Goal: Information Seeking & Learning: Find specific page/section

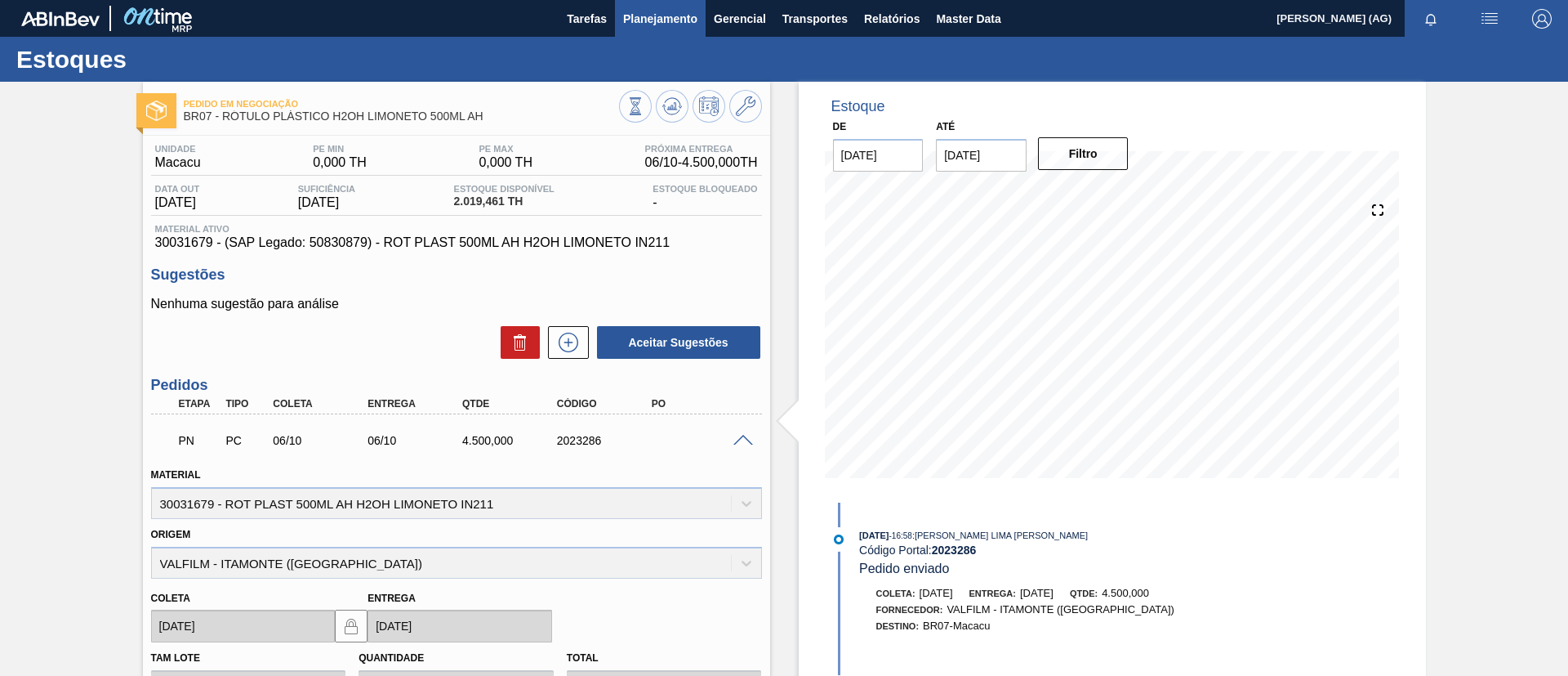
click at [676, 23] on span "Planejamento" at bounding box center [660, 19] width 74 height 20
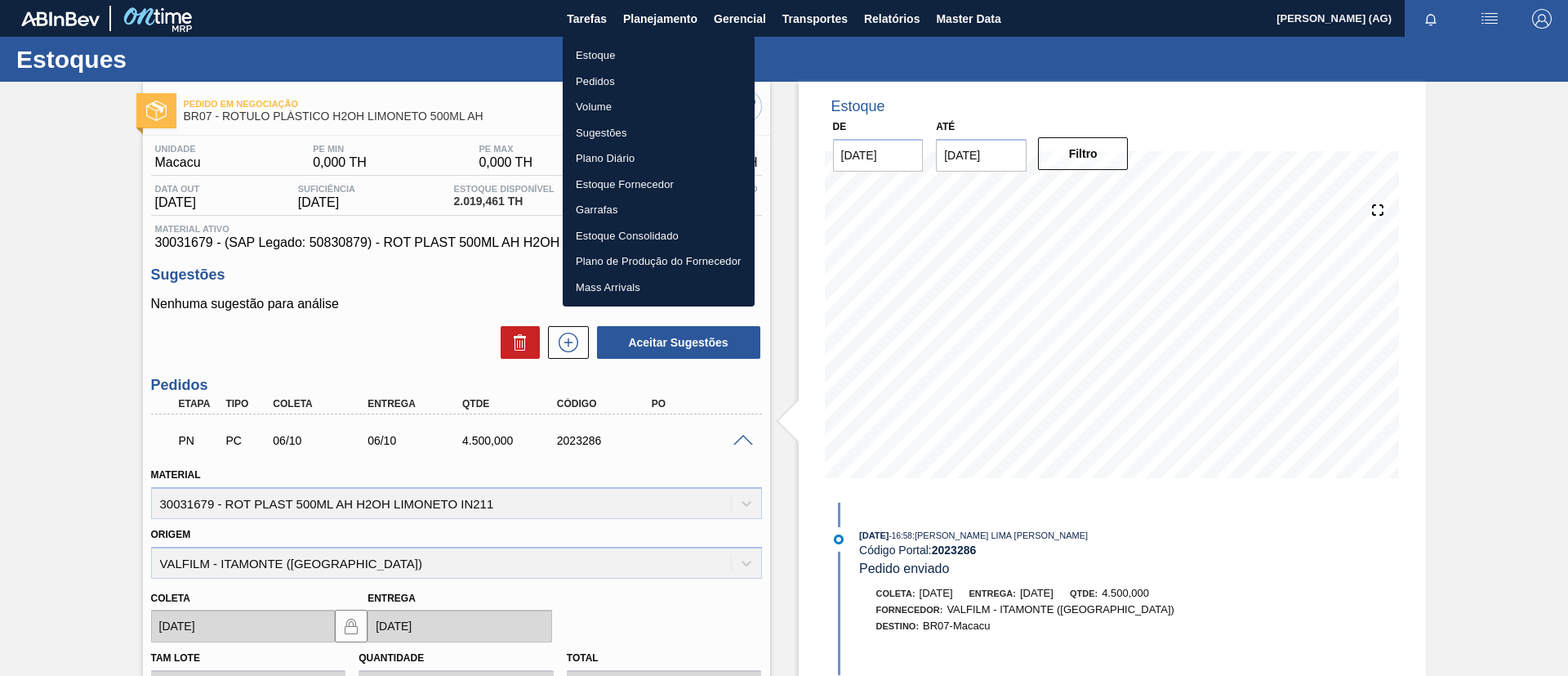
click at [633, 55] on li "Estoque" at bounding box center [659, 56] width 192 height 26
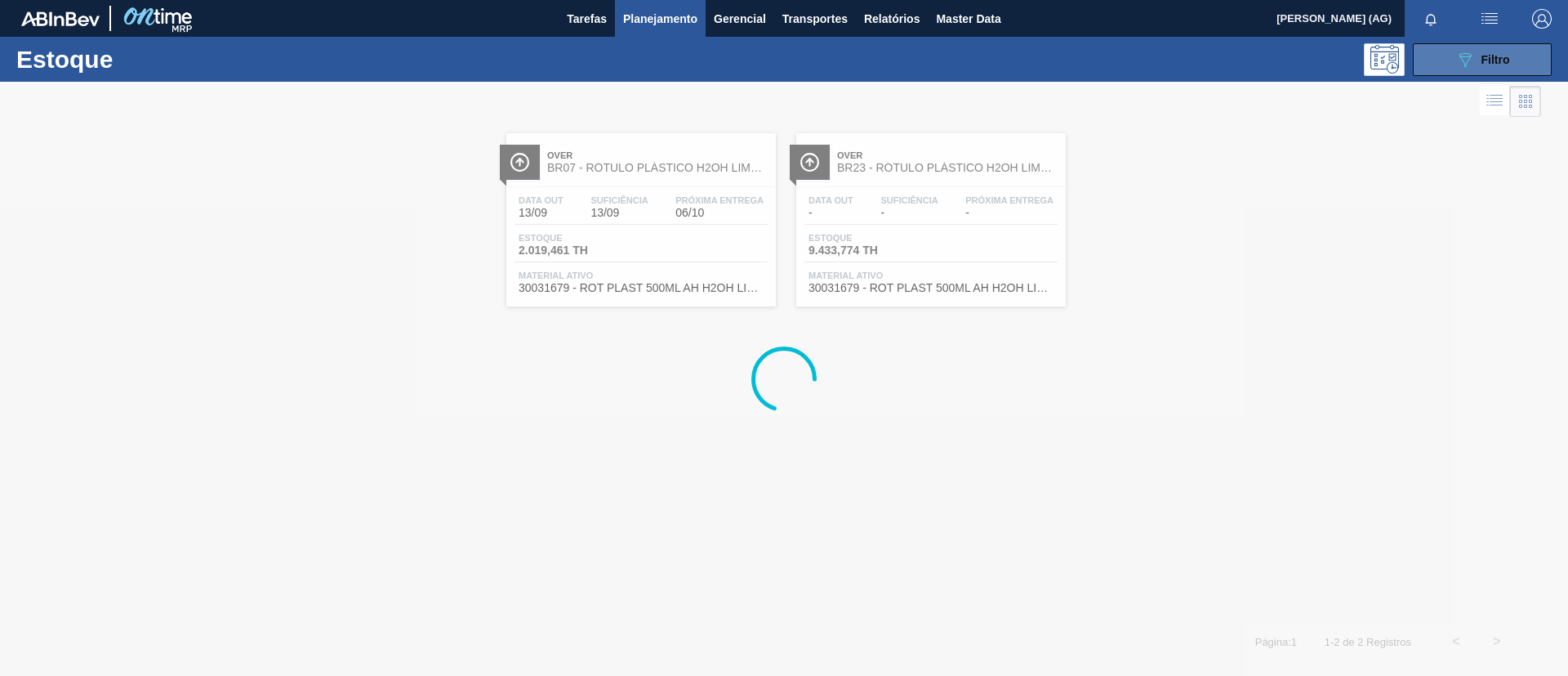
click at [1523, 74] on button "089F7B8B-B2A5-4AFE-B5C0-19BA573D28AC Filtro" at bounding box center [1481, 59] width 139 height 33
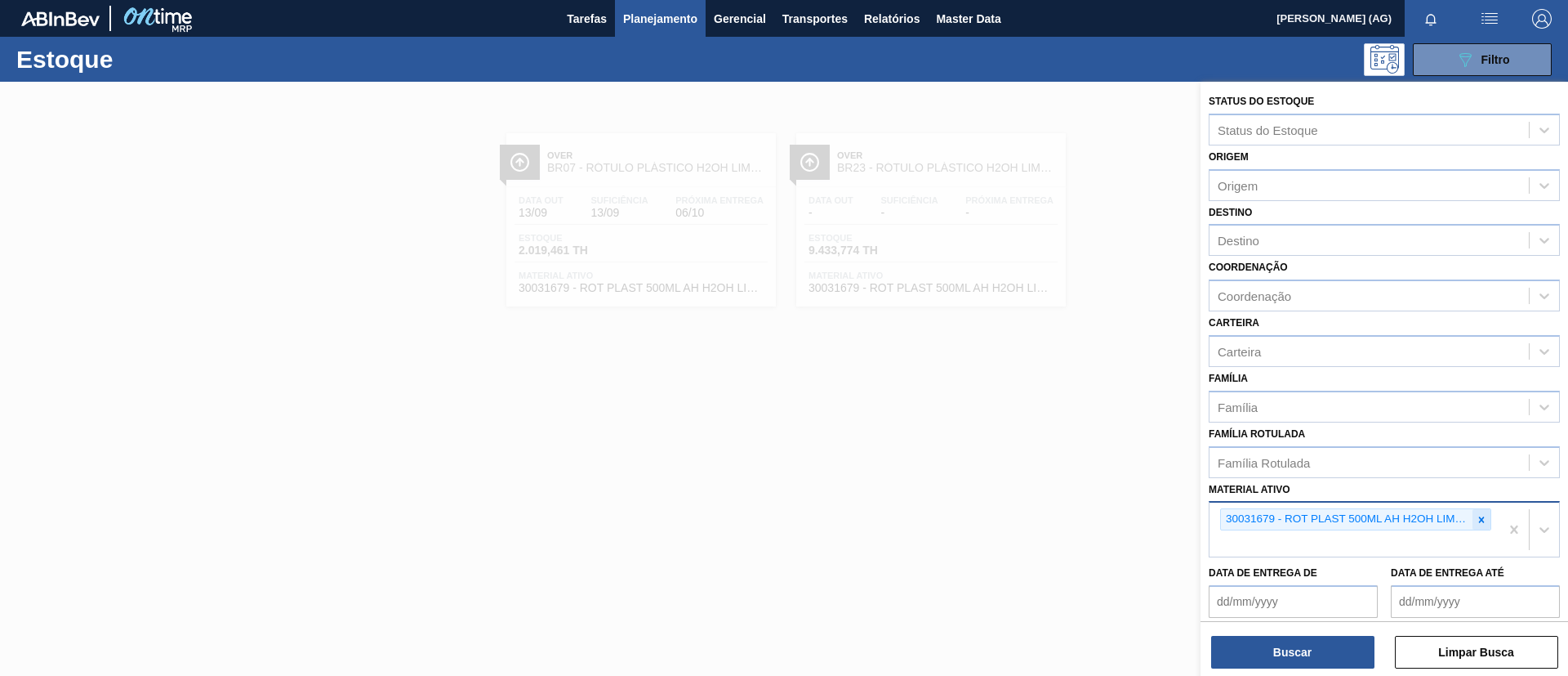
click at [1479, 519] on icon at bounding box center [1481, 519] width 6 height 6
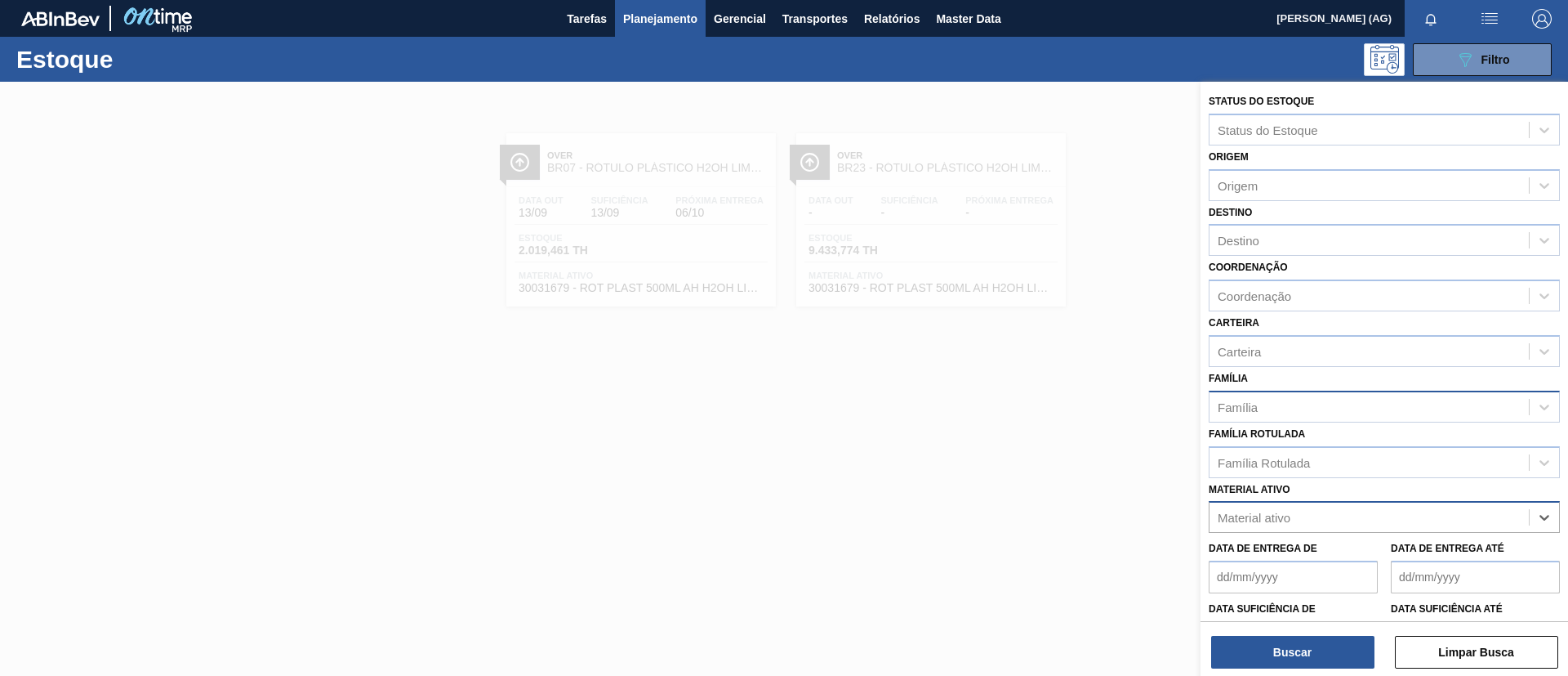
click at [1288, 400] on div "Família" at bounding box center [1368, 406] width 319 height 24
type input "açu"
click at [1320, 416] on div "açu" at bounding box center [1368, 406] width 319 height 24
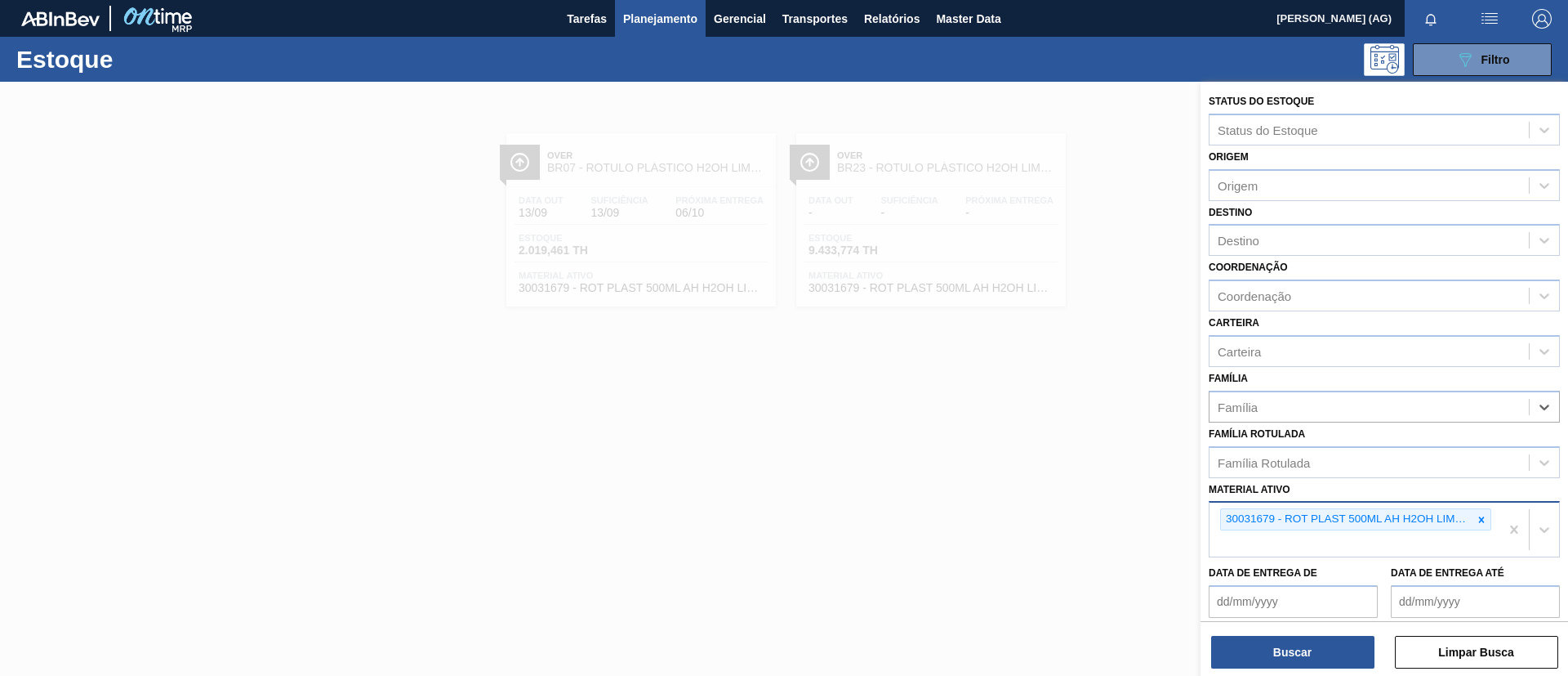
click at [1477, 518] on icon at bounding box center [1481, 519] width 11 height 11
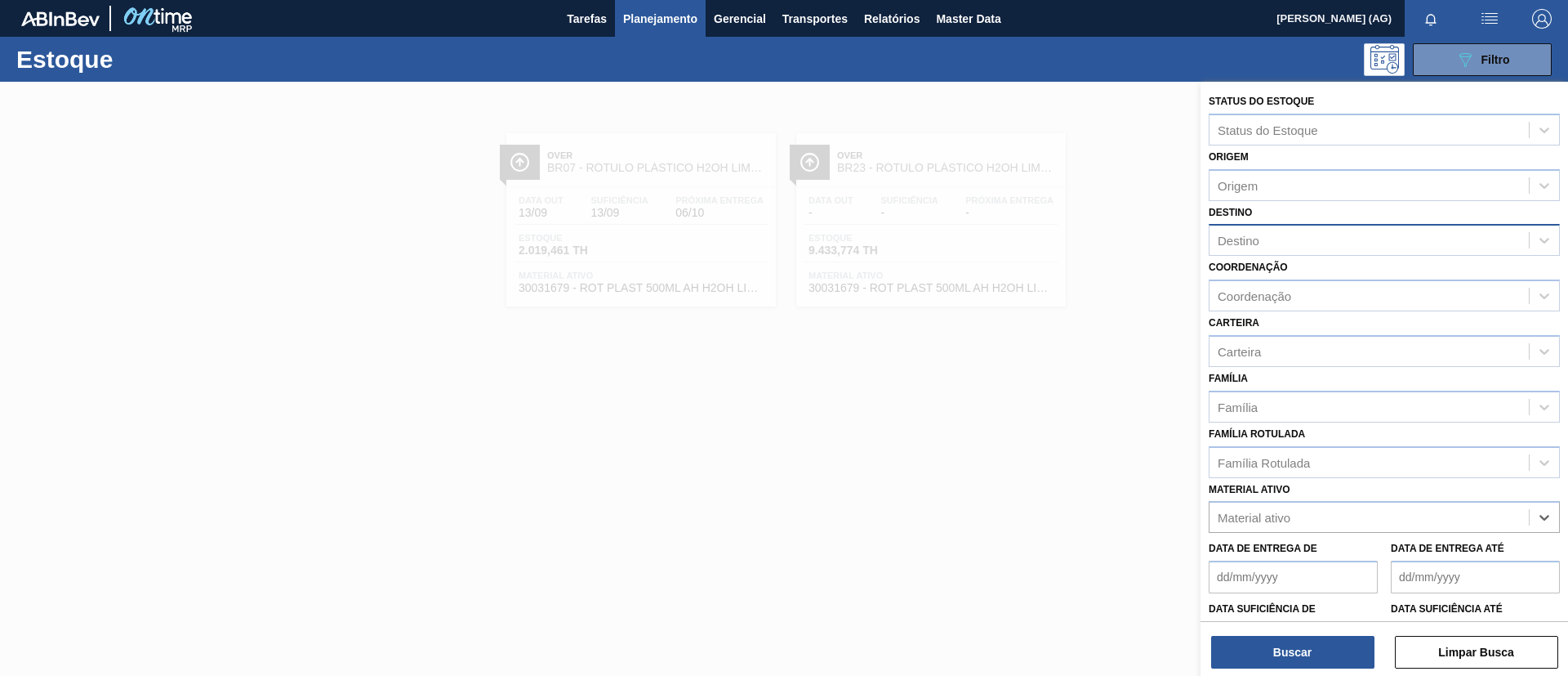
click at [1314, 236] on div "Destino" at bounding box center [1368, 240] width 319 height 24
type input "curi"
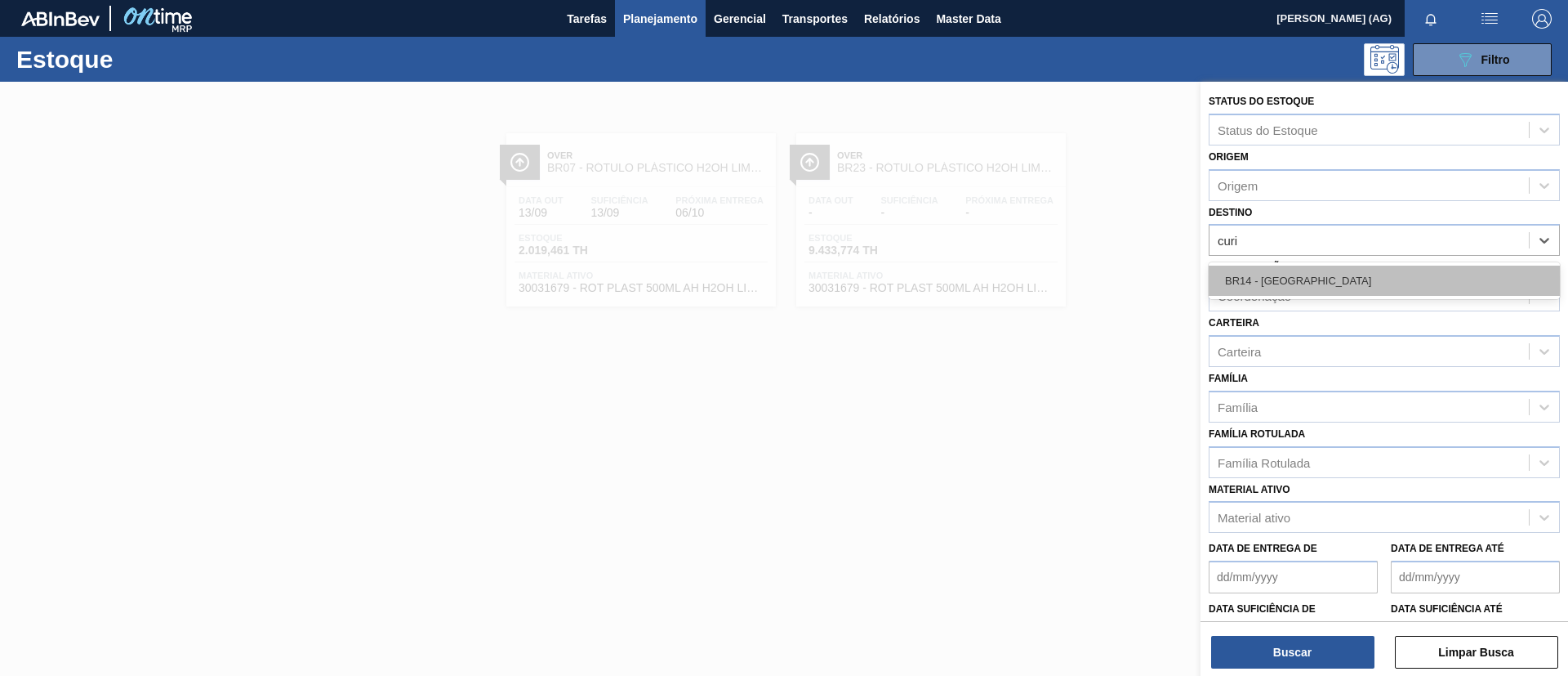
drag, startPoint x: 1406, startPoint y: 263, endPoint x: 1404, endPoint y: 277, distance: 14.1
click at [1405, 268] on div "BR14 - [GEOGRAPHIC_DATA]" at bounding box center [1383, 280] width 351 height 37
click at [1404, 280] on div "BR14 - [GEOGRAPHIC_DATA]" at bounding box center [1383, 281] width 351 height 30
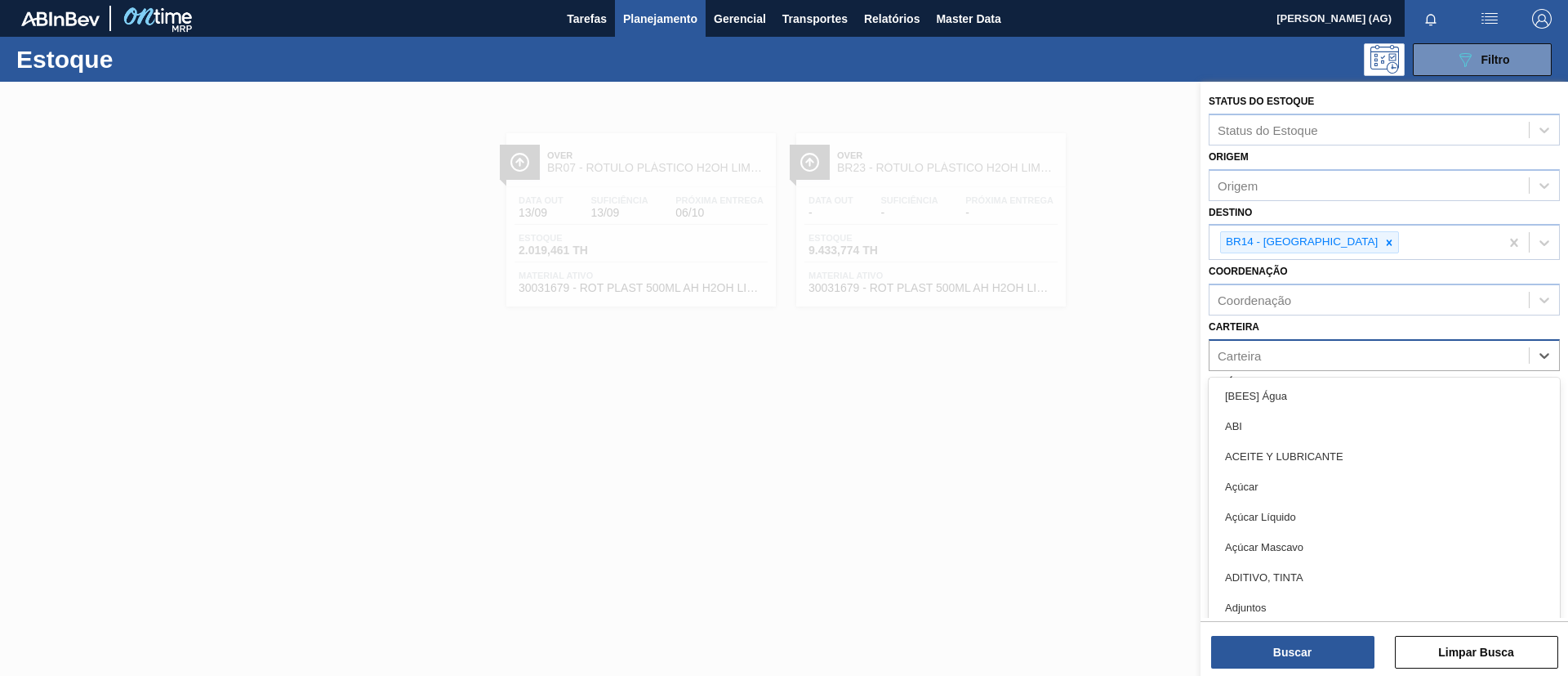
click at [1293, 364] on div "Carteira" at bounding box center [1368, 354] width 319 height 24
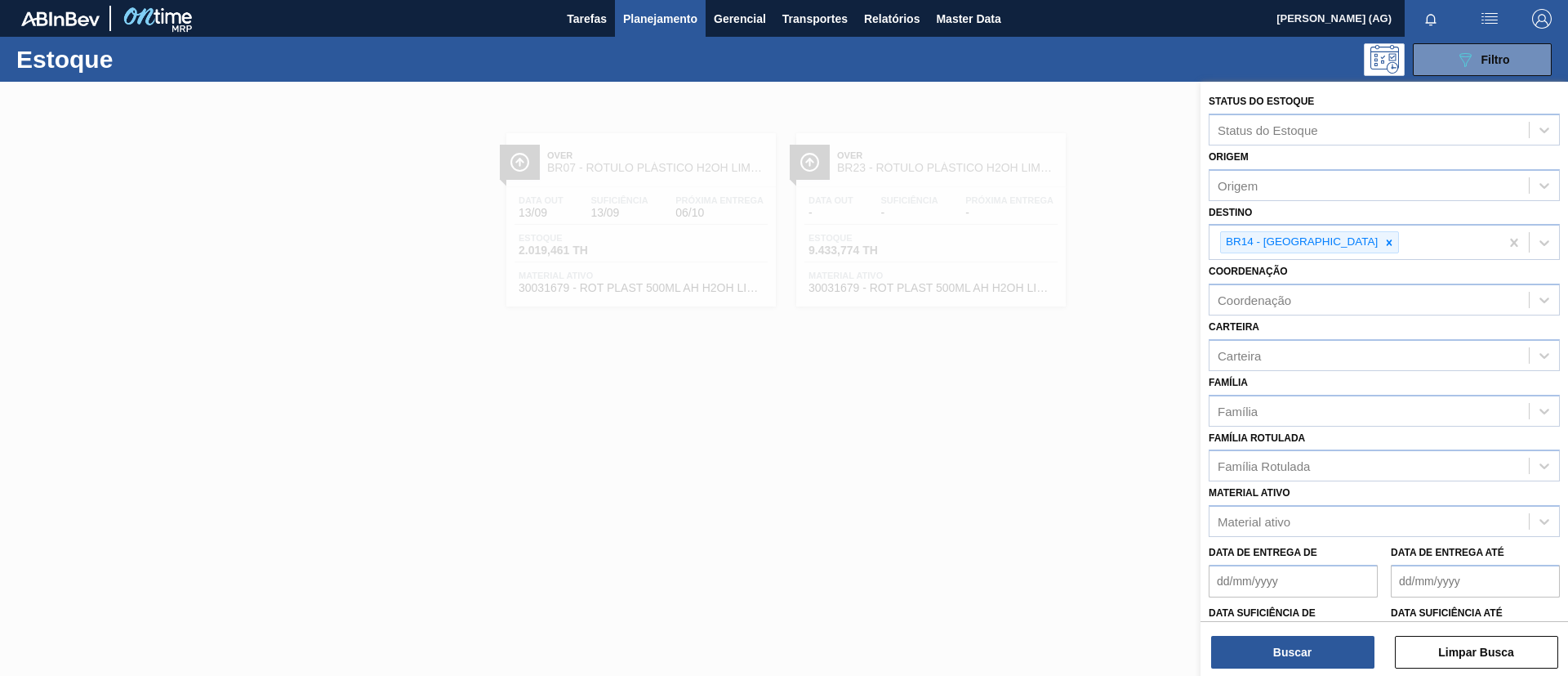
click at [1298, 325] on div "Carteira Carteira" at bounding box center [1383, 342] width 351 height 56
click at [1278, 408] on div "Família" at bounding box center [1368, 410] width 319 height 24
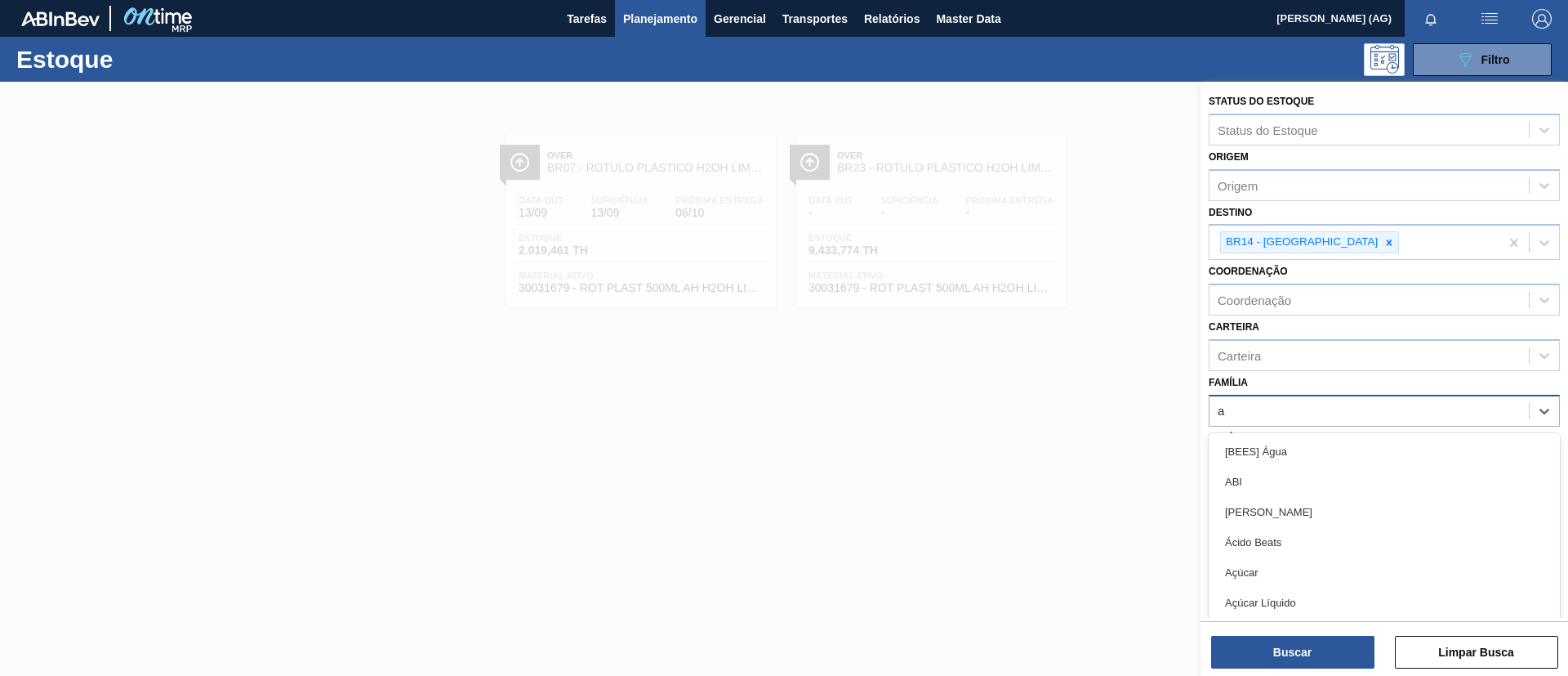
type input "aç"
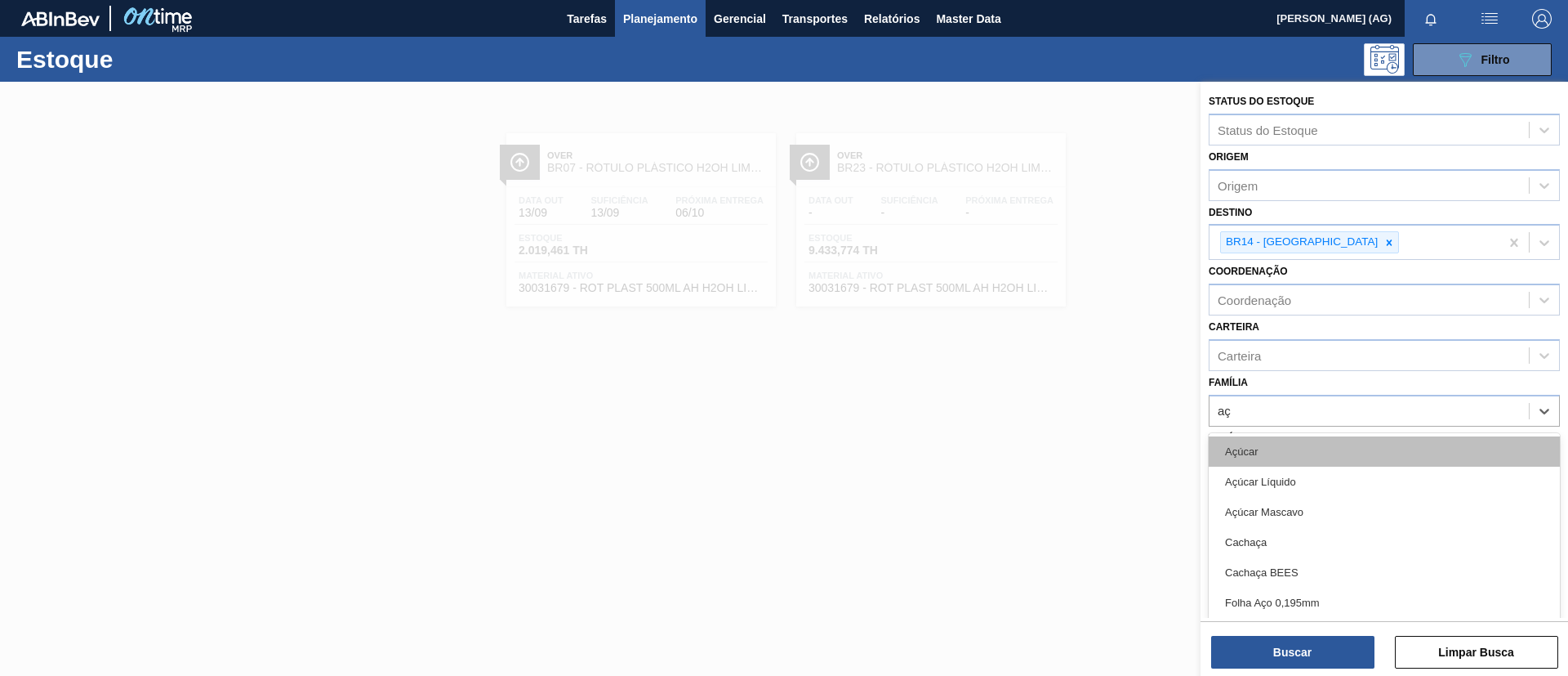
click at [1293, 454] on div "Açúcar" at bounding box center [1383, 452] width 351 height 30
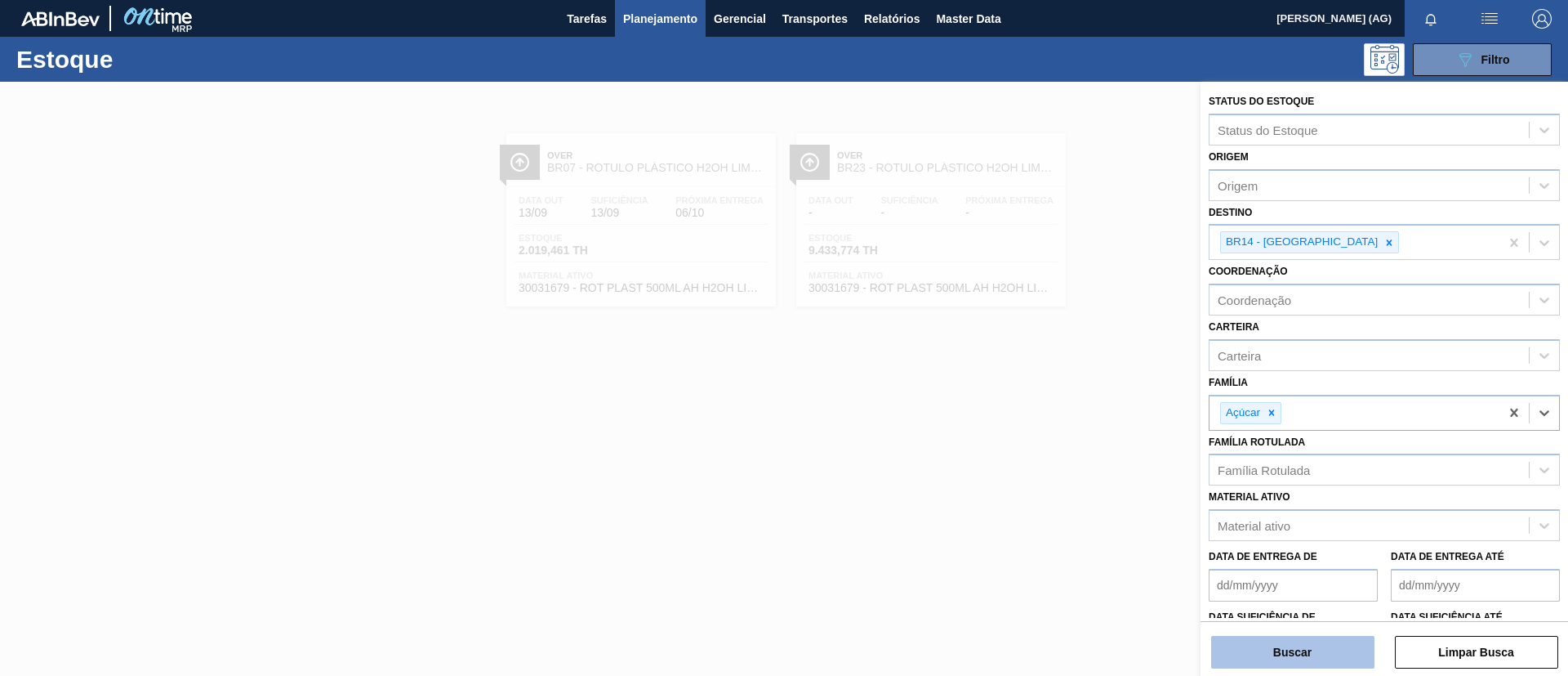
click at [1339, 651] on button "Buscar" at bounding box center [1292, 651] width 163 height 33
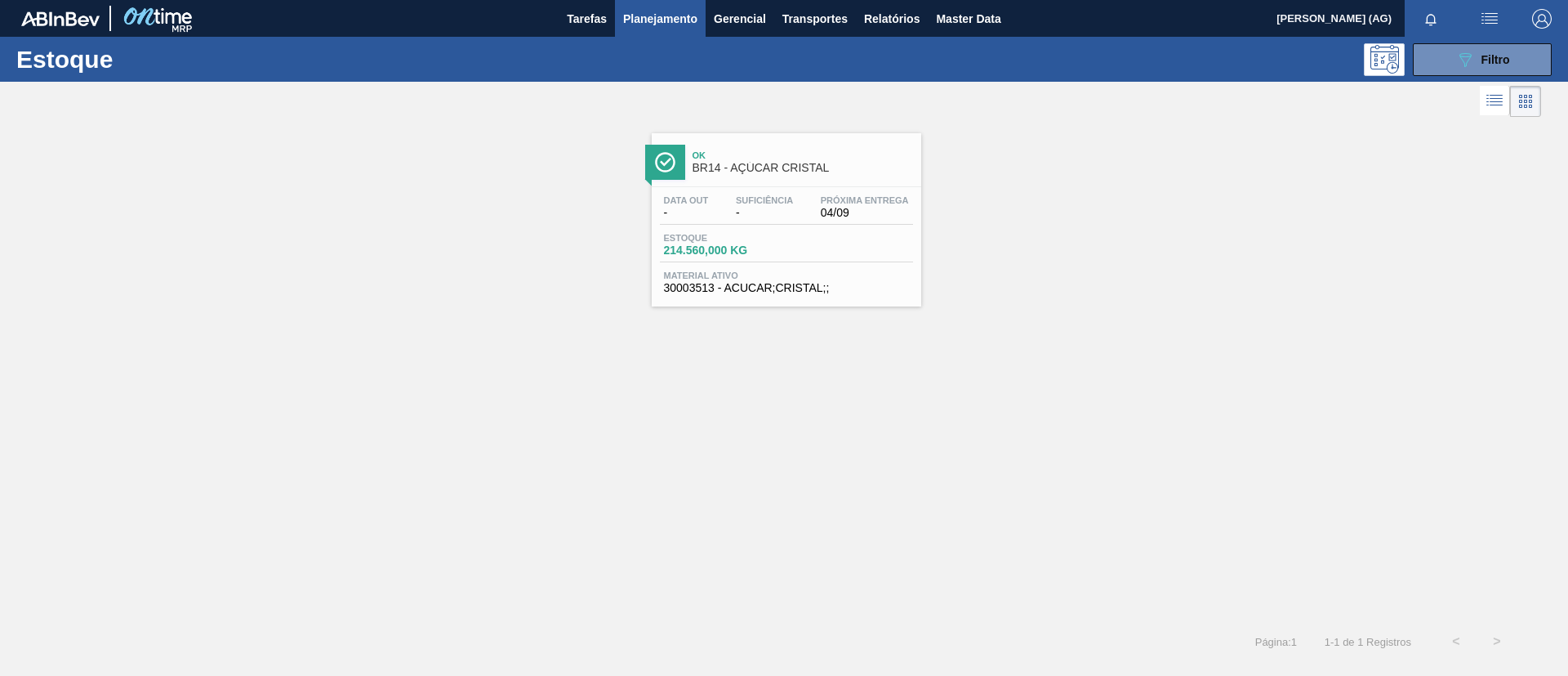
click at [663, 170] on img at bounding box center [665, 162] width 21 height 21
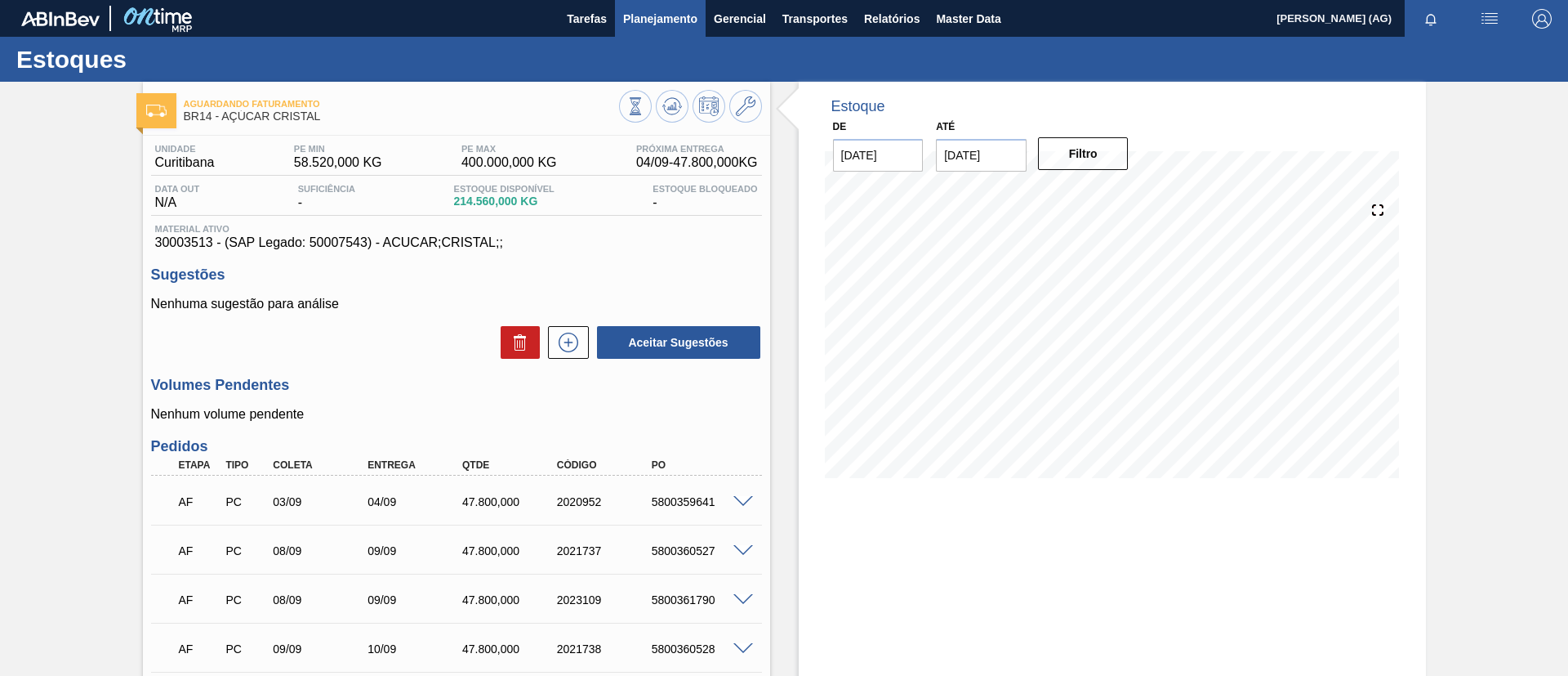
click at [684, 26] on span "Planejamento" at bounding box center [660, 19] width 74 height 20
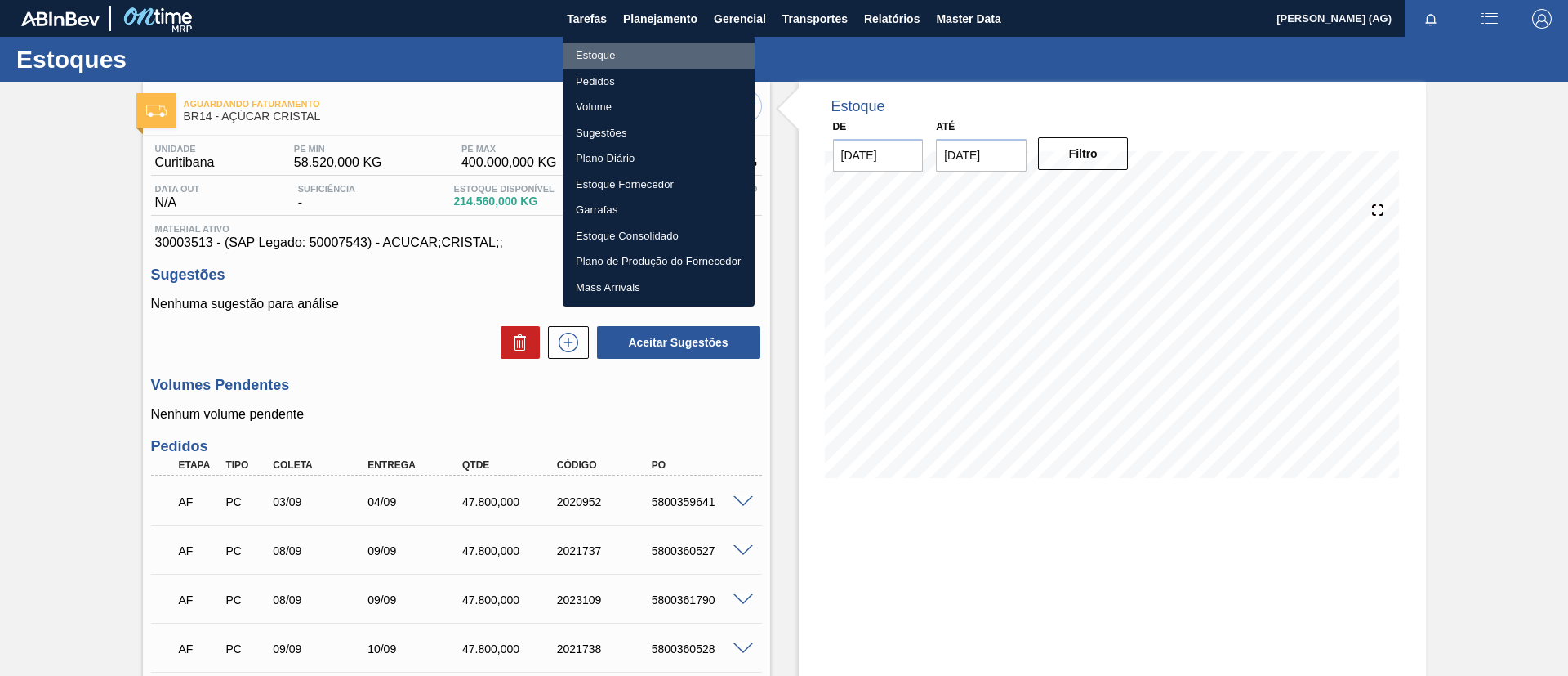
click at [593, 49] on li "Estoque" at bounding box center [659, 56] width 192 height 26
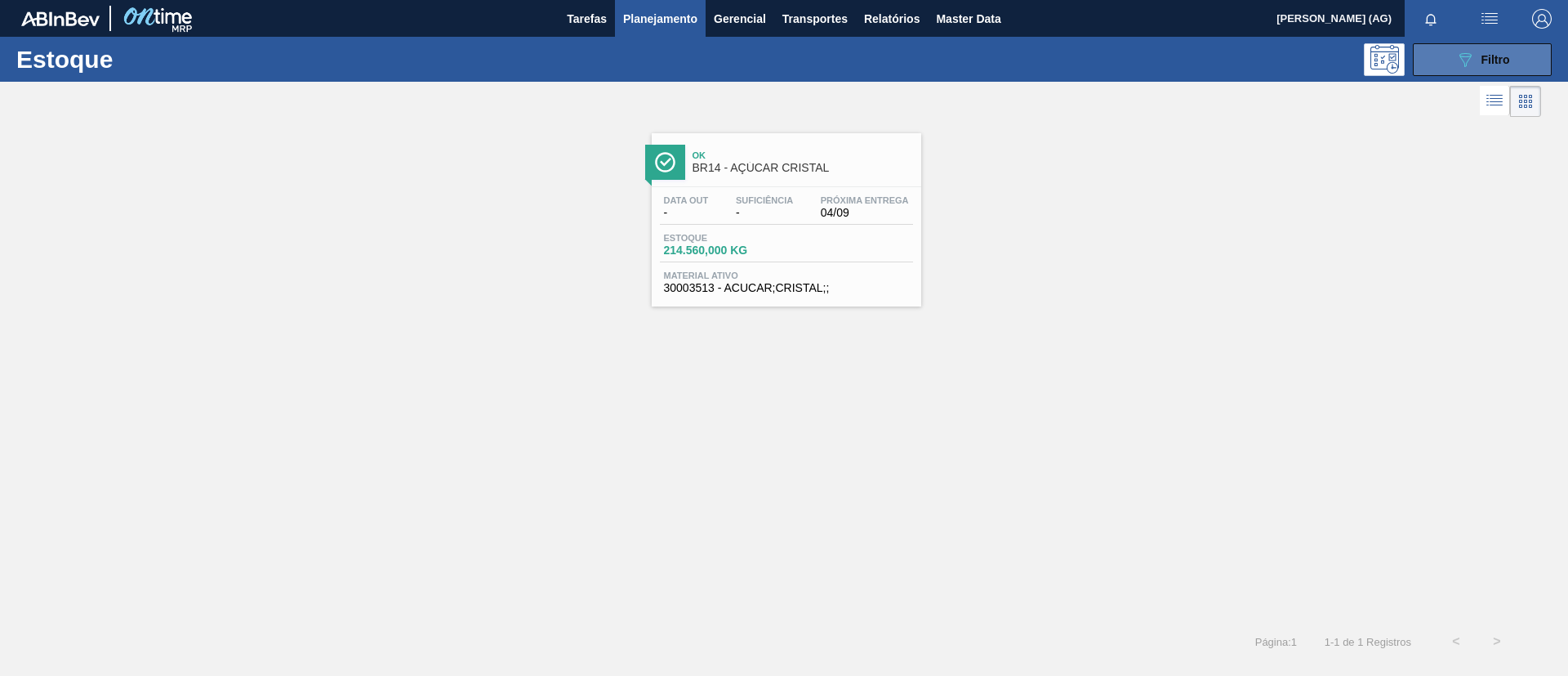
click at [1511, 66] on button "089F7B8B-B2A5-4AFE-B5C0-19BA573D28AC Filtro" at bounding box center [1481, 59] width 139 height 33
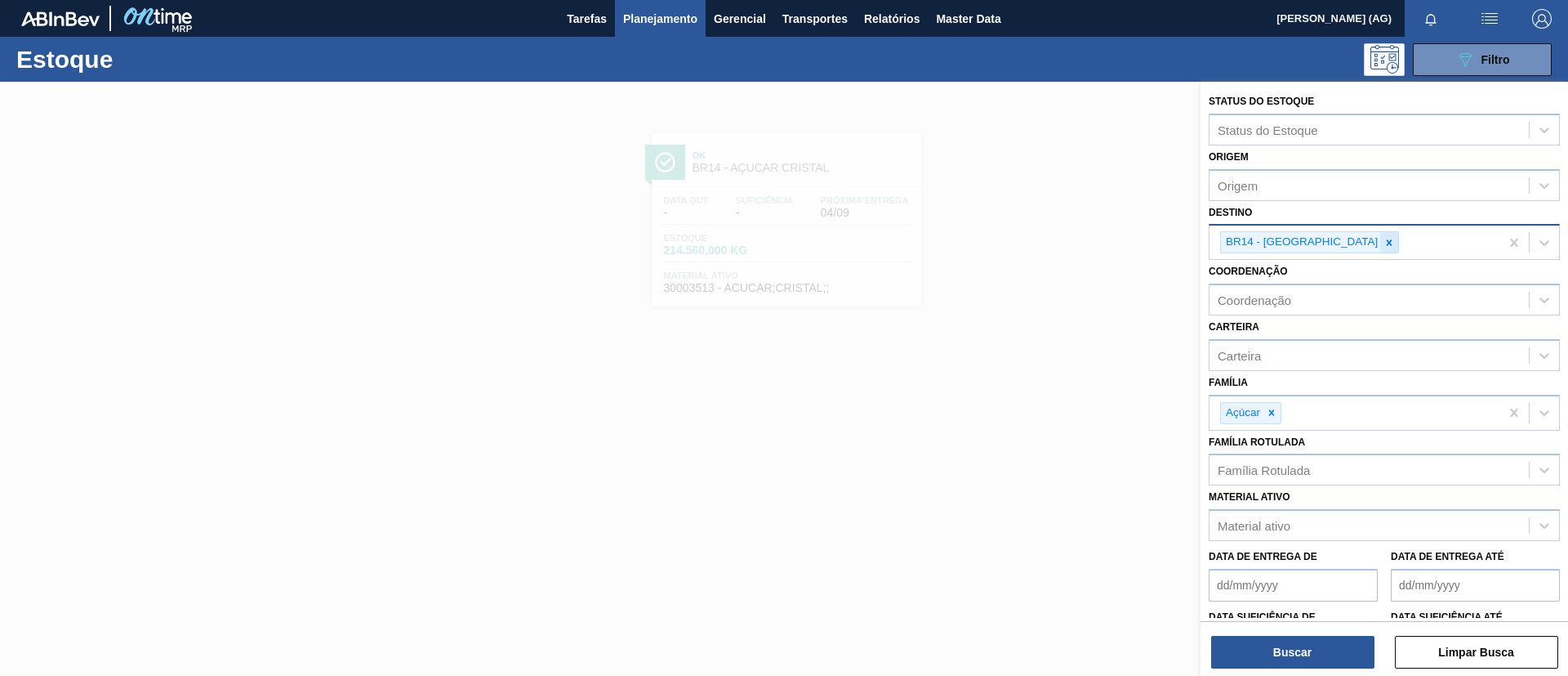
click at [1380, 249] on div at bounding box center [1388, 242] width 18 height 21
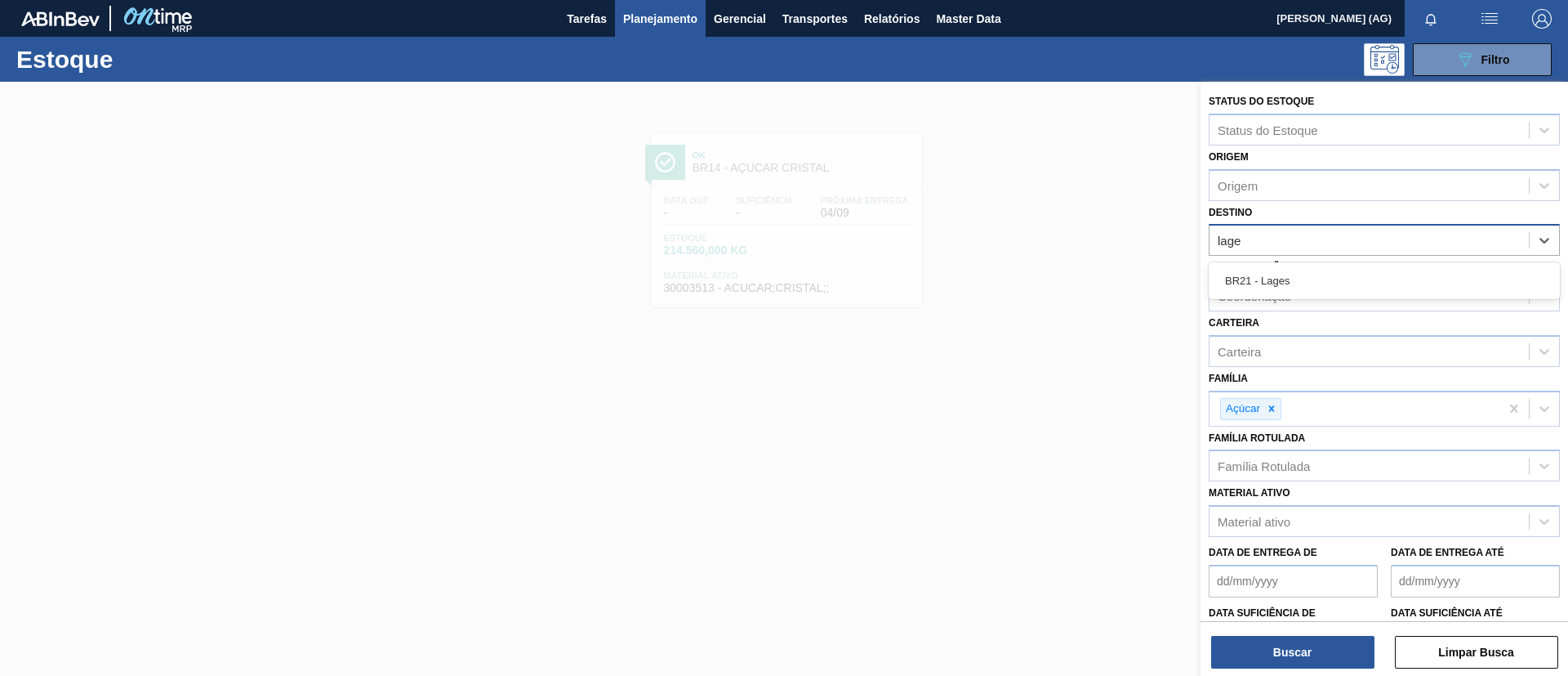
type input "lages"
click at [1366, 272] on div "BR21 - Lages" at bounding box center [1383, 281] width 351 height 30
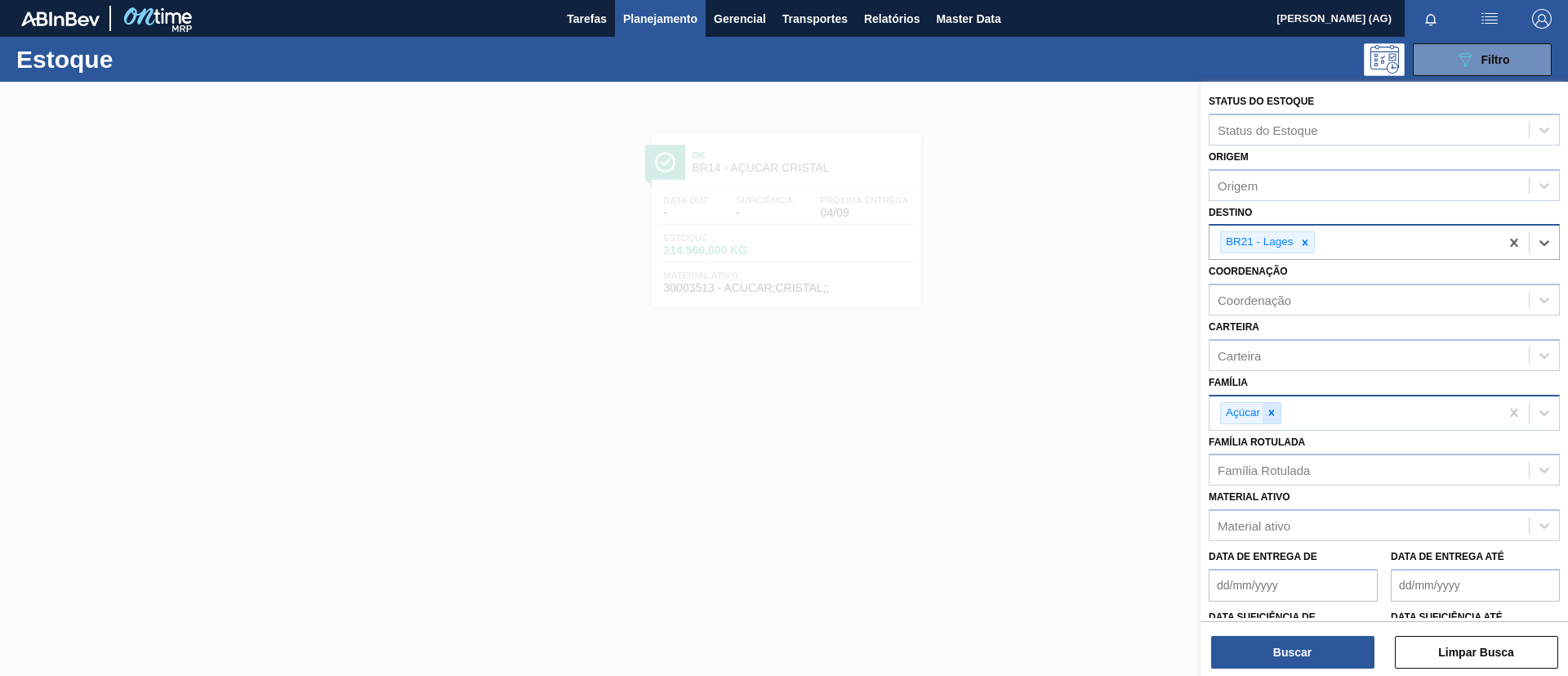
click at [1272, 420] on div at bounding box center [1271, 413] width 18 height 21
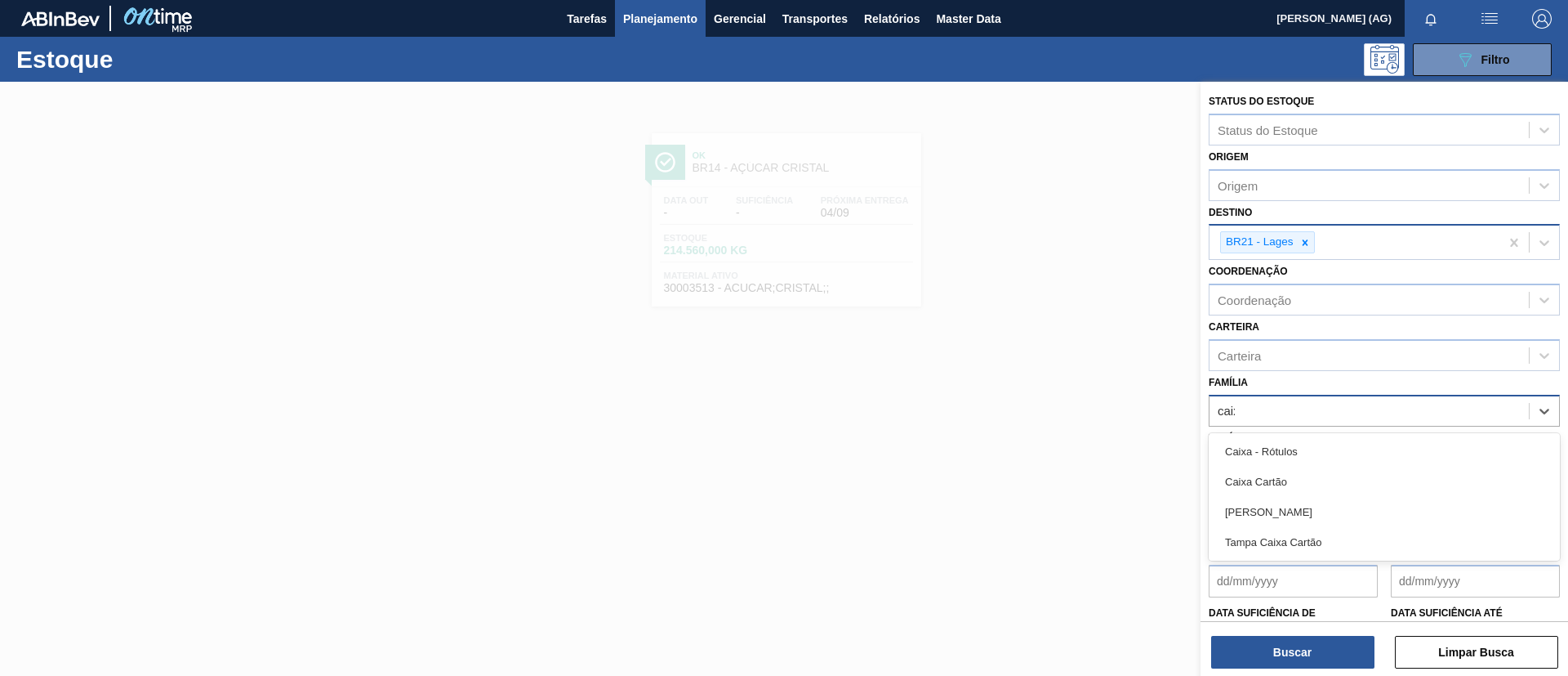
type input "caixa"
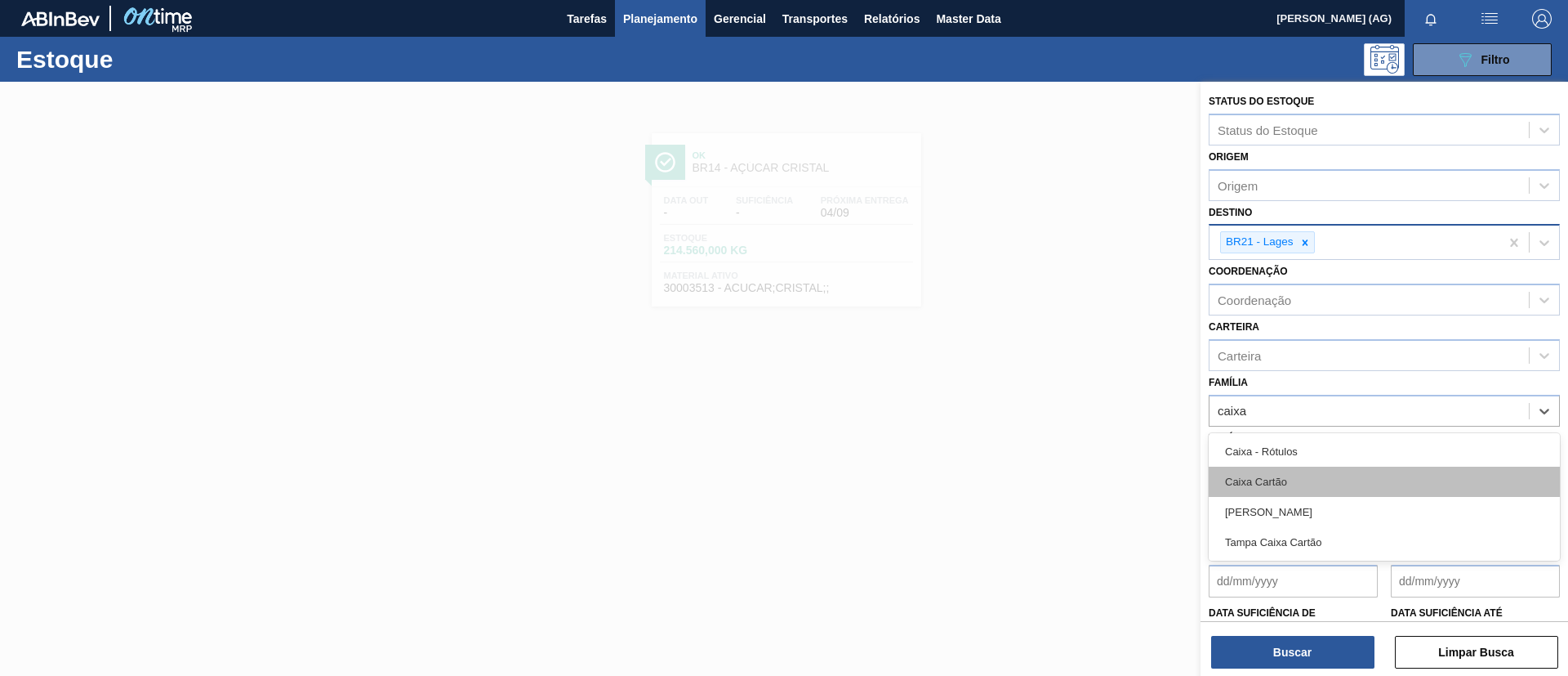
click at [1284, 474] on div "Caixa Cartão" at bounding box center [1383, 482] width 351 height 30
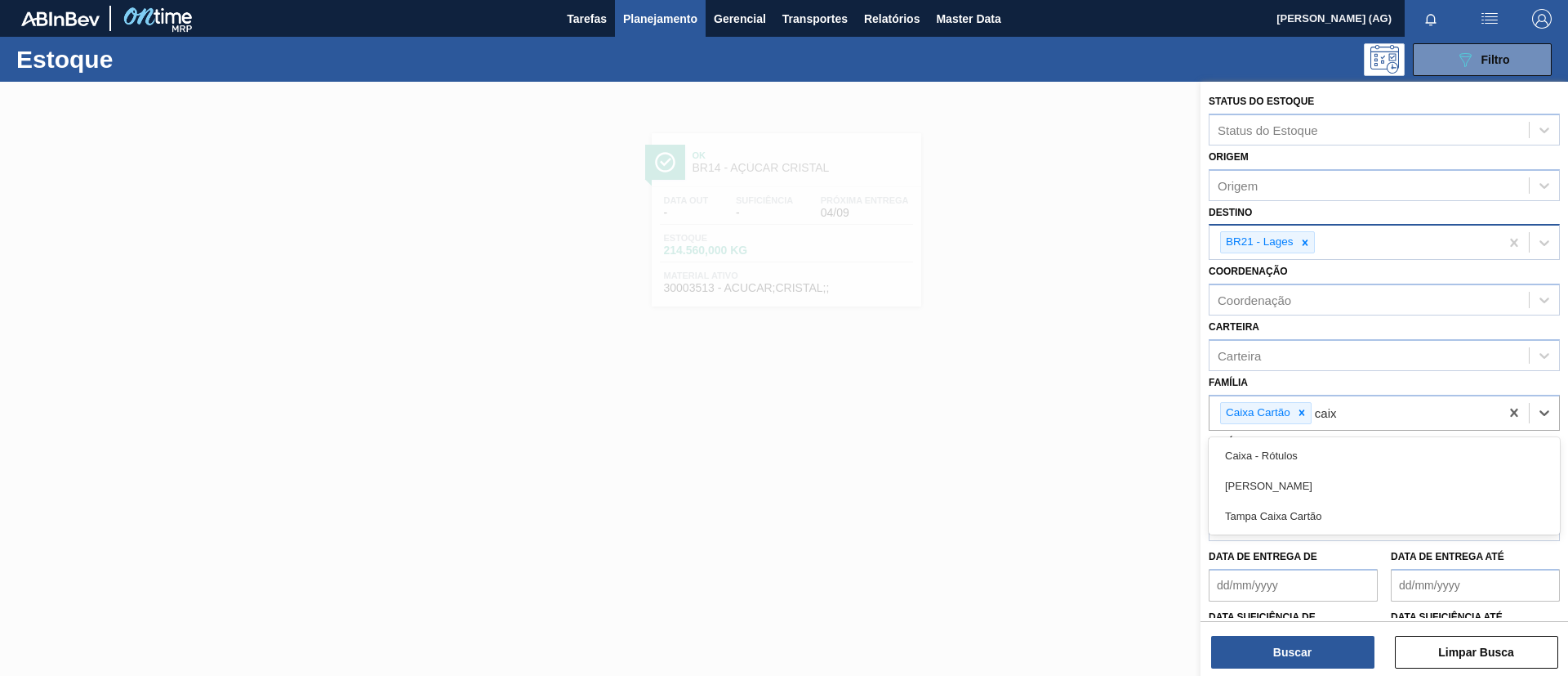
type input "caixa"
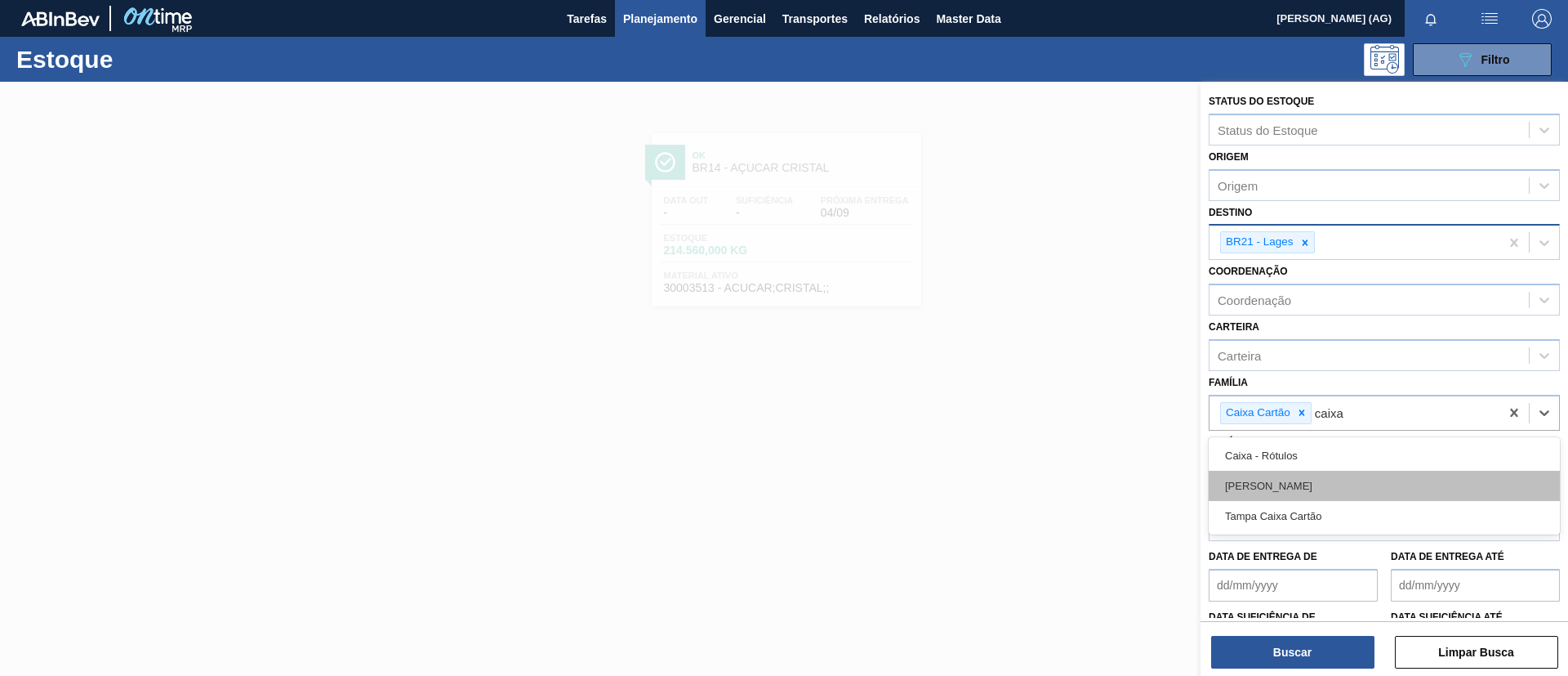
click at [1294, 491] on div "[PERSON_NAME]" at bounding box center [1383, 486] width 351 height 30
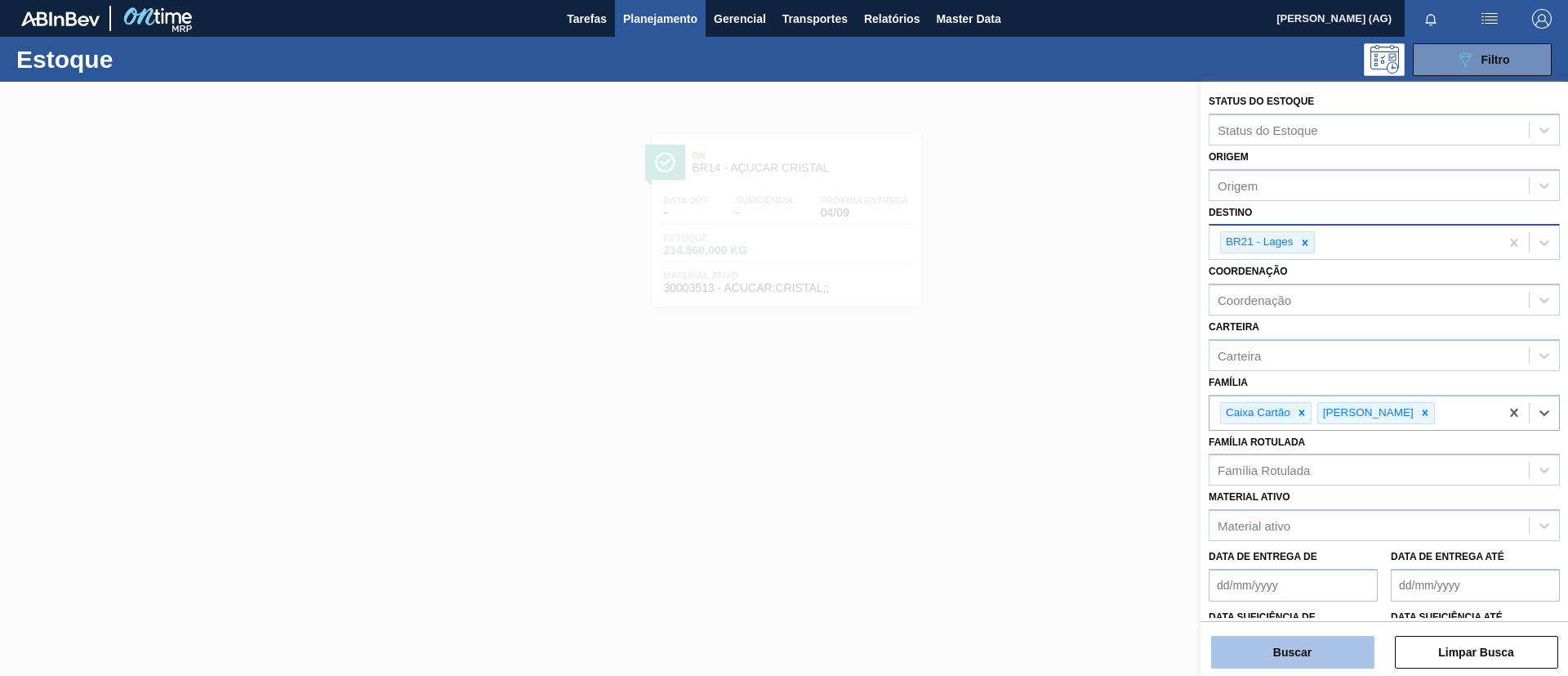
click at [1336, 652] on button "Buscar" at bounding box center [1292, 651] width 163 height 33
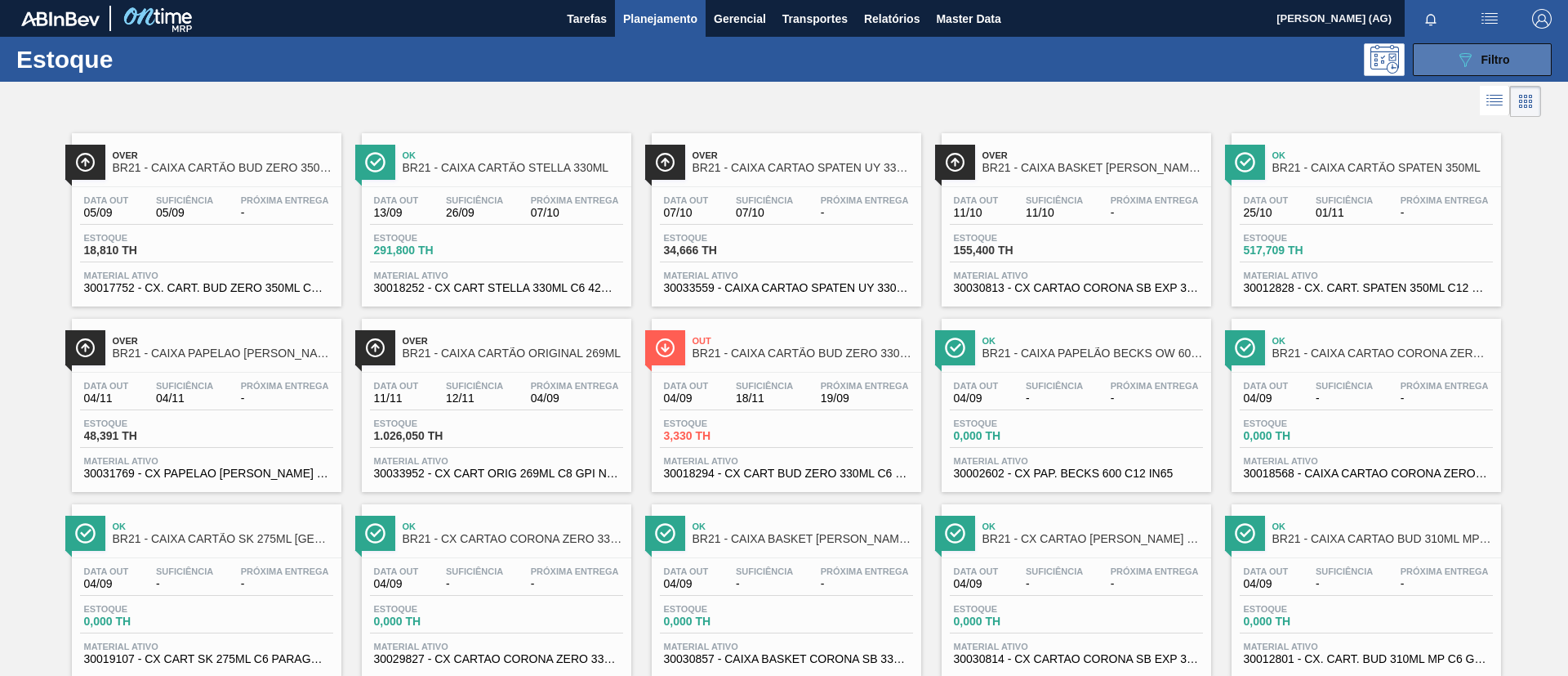
click at [1481, 59] on span "Filtro" at bounding box center [1495, 59] width 28 height 13
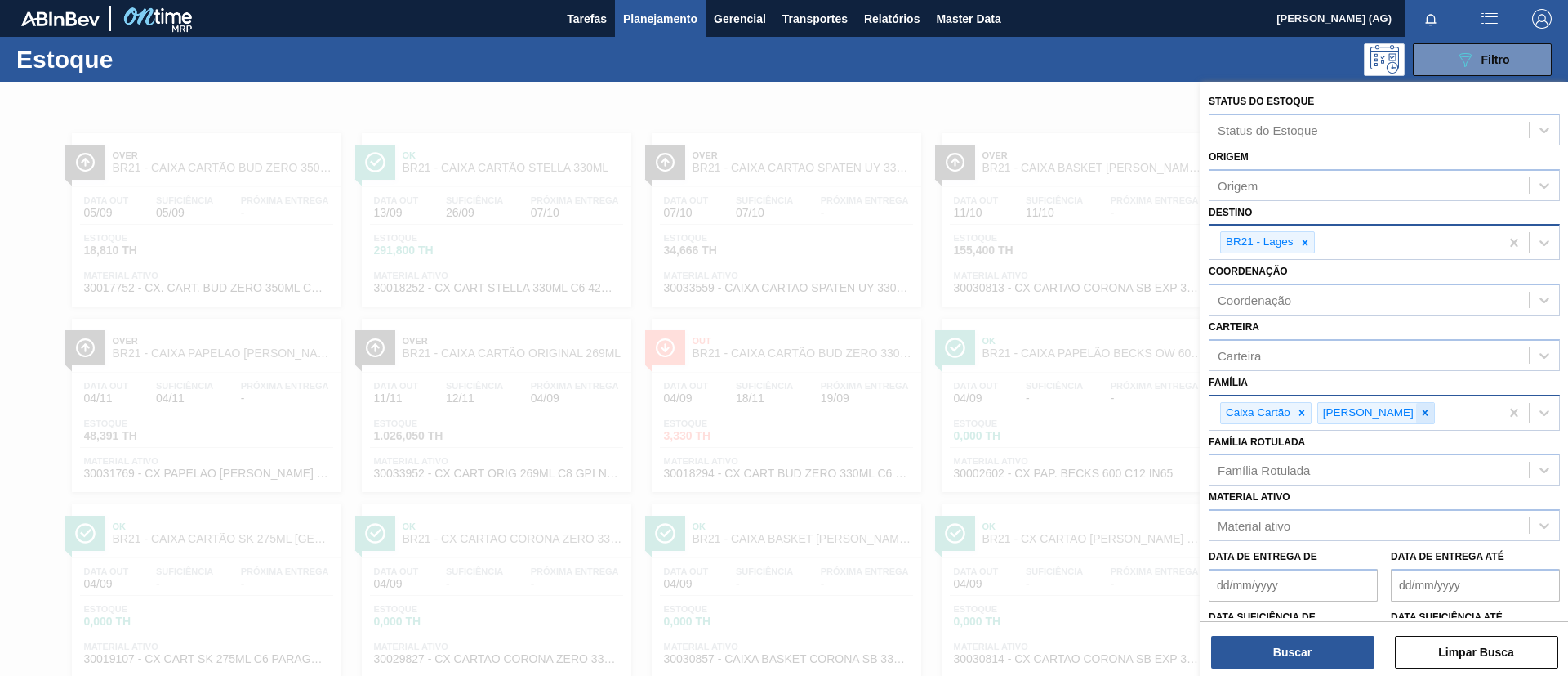
click at [1415, 406] on div at bounding box center [1424, 413] width 18 height 21
drag, startPoint x: 1306, startPoint y: 408, endPoint x: 1311, endPoint y: 430, distance: 22.6
click at [1304, 409] on icon at bounding box center [1301, 413] width 11 height 11
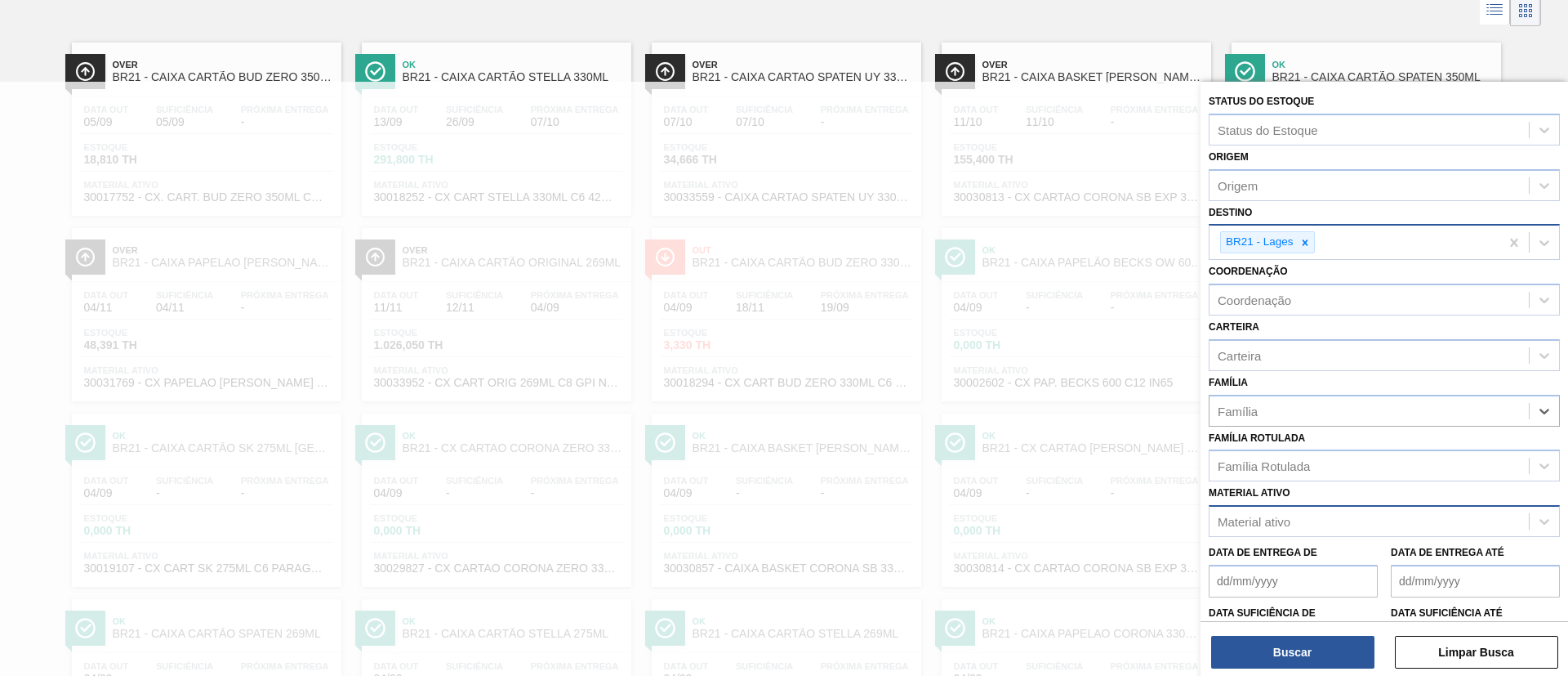
click at [1304, 536] on div "Material ativo" at bounding box center [1383, 520] width 351 height 32
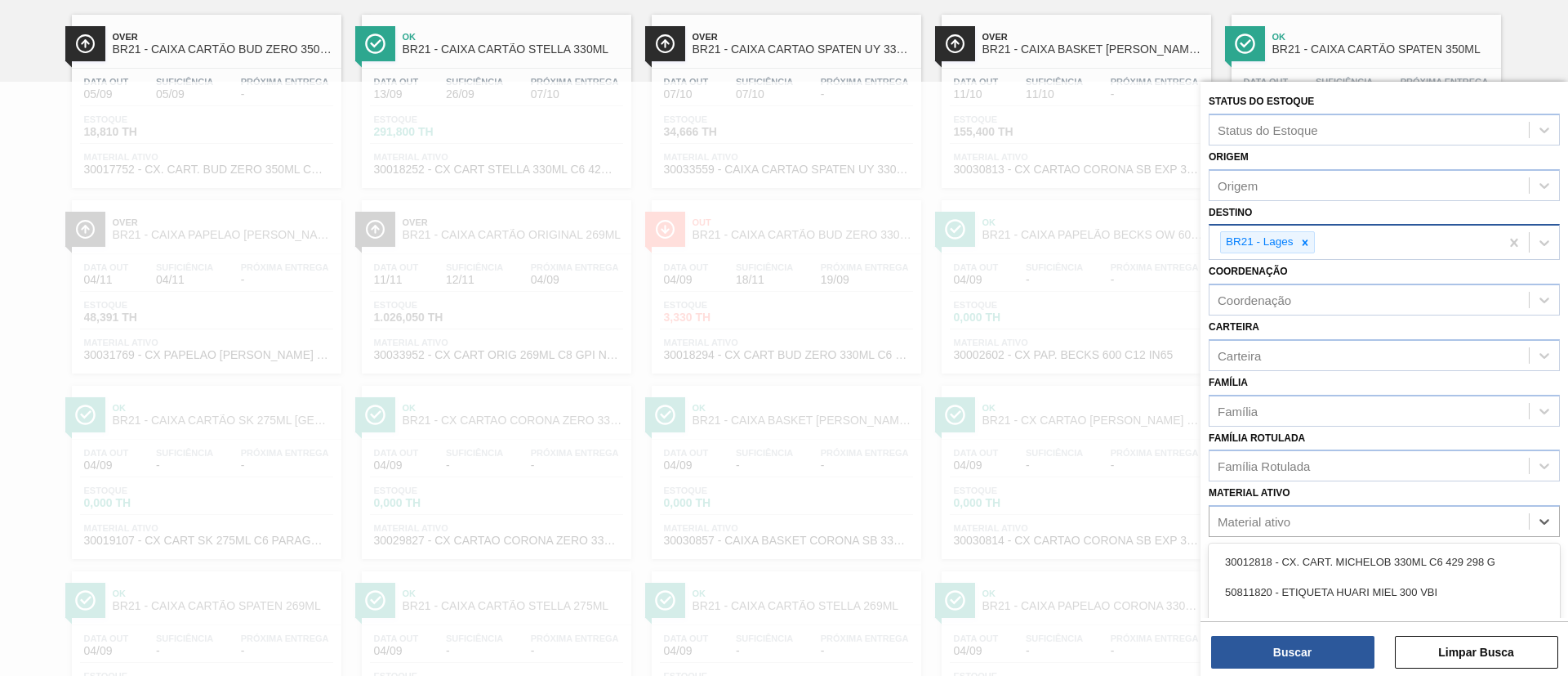
scroll to position [120, 0]
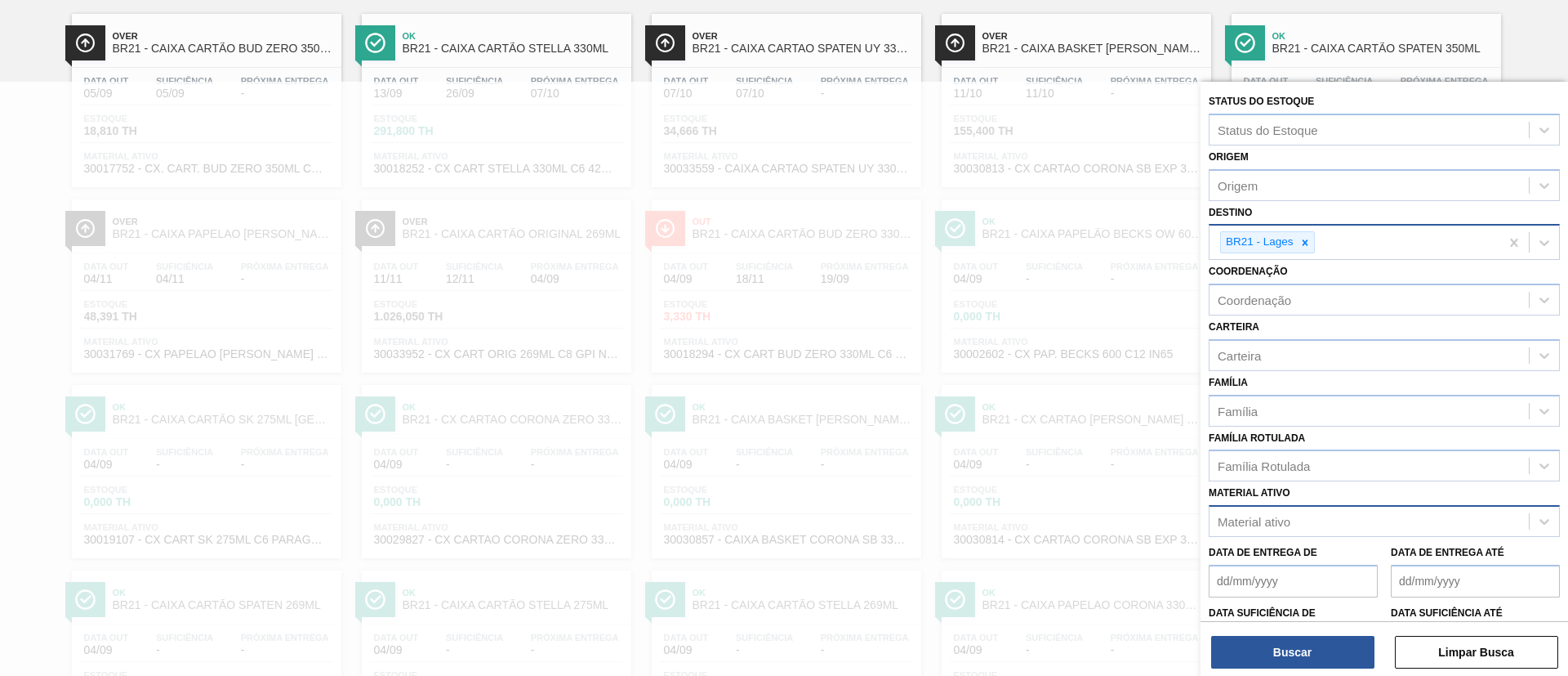
click at [1330, 523] on div "Material ativo" at bounding box center [1368, 521] width 319 height 24
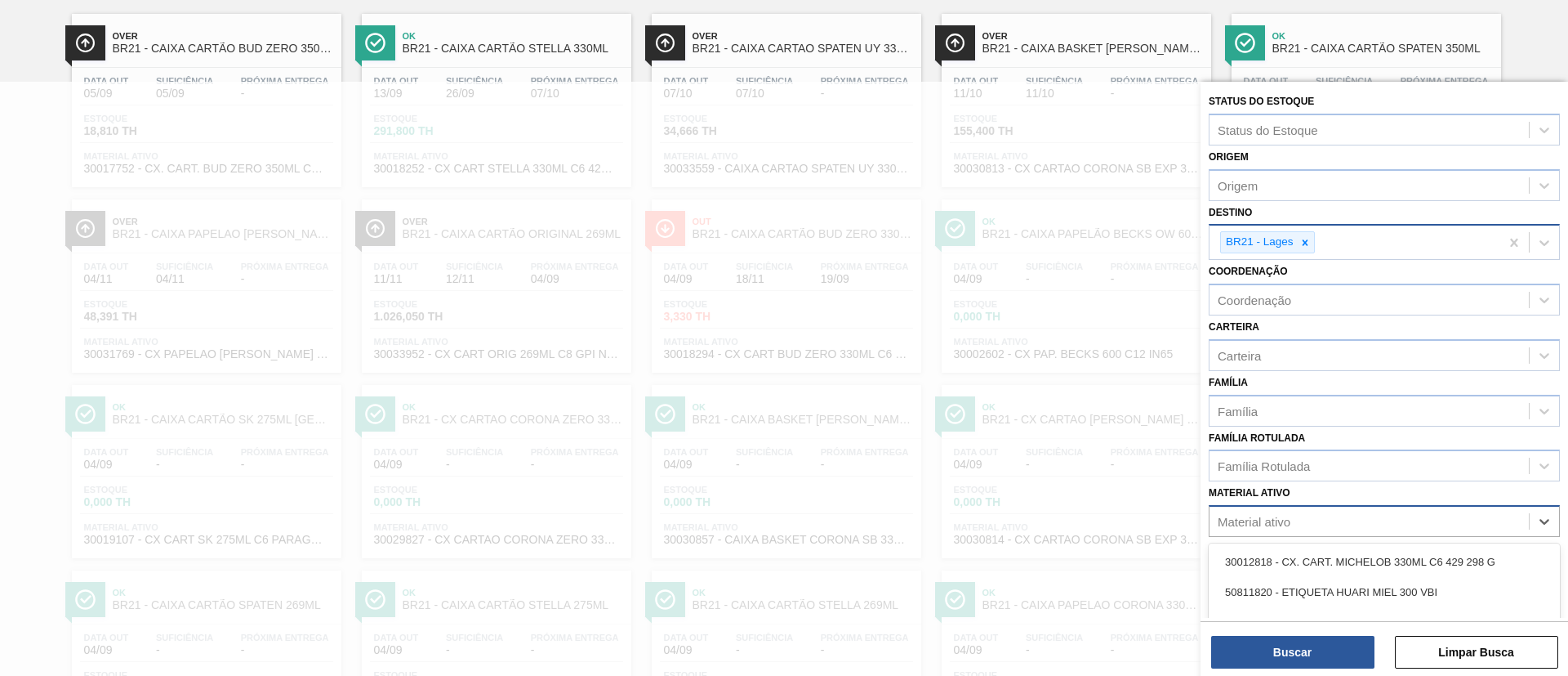
scroll to position [239, 0]
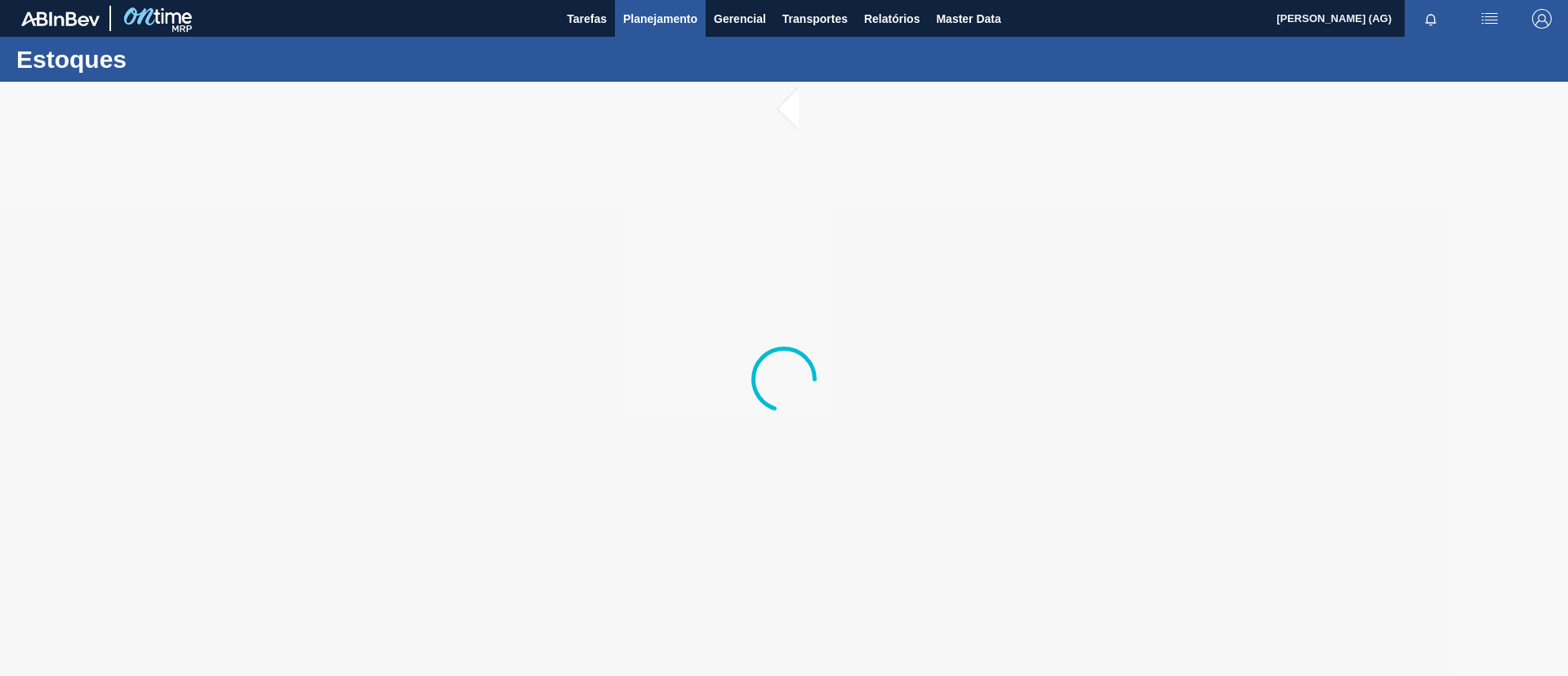
click at [663, 25] on span "Planejamento" at bounding box center [660, 19] width 74 height 20
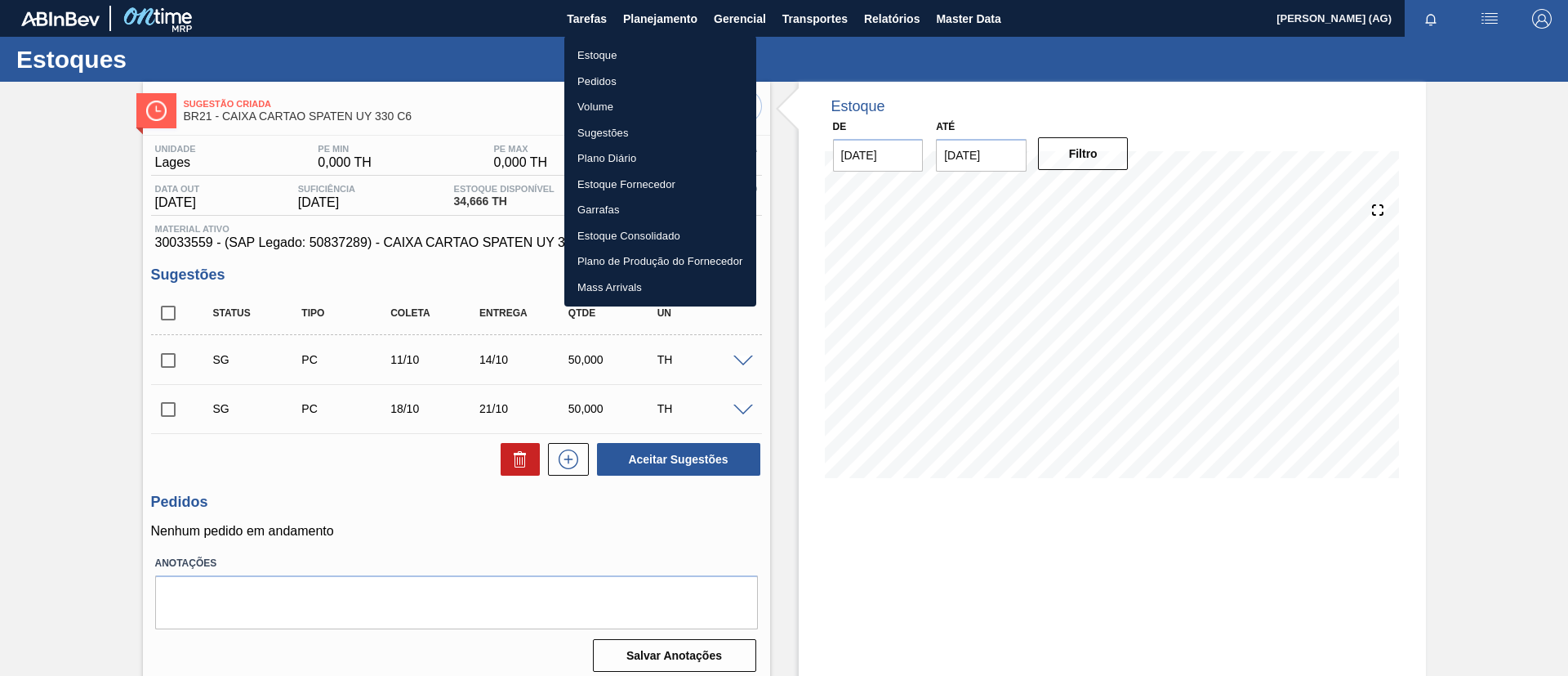
click at [939, 583] on div at bounding box center [784, 338] width 1568 height 676
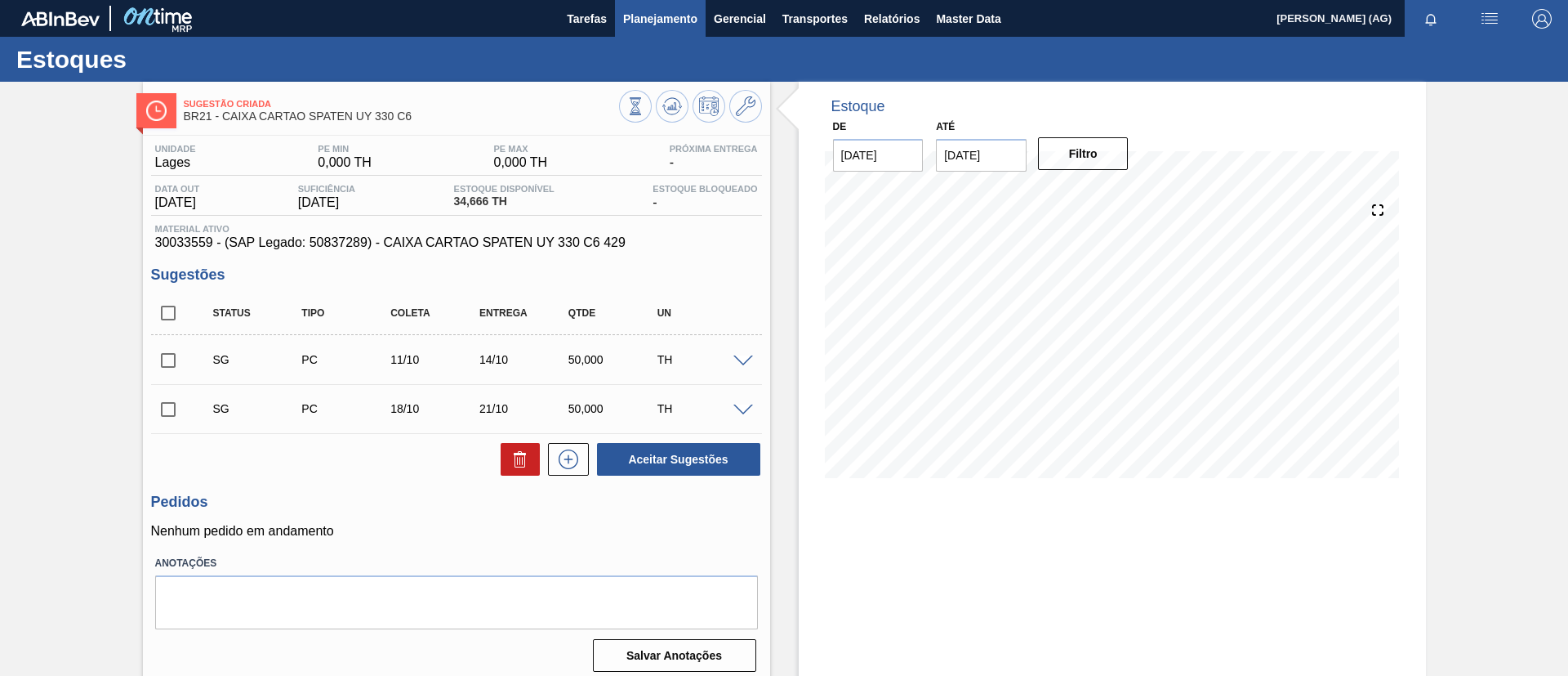
click at [650, 21] on span "Planejamento" at bounding box center [660, 19] width 74 height 20
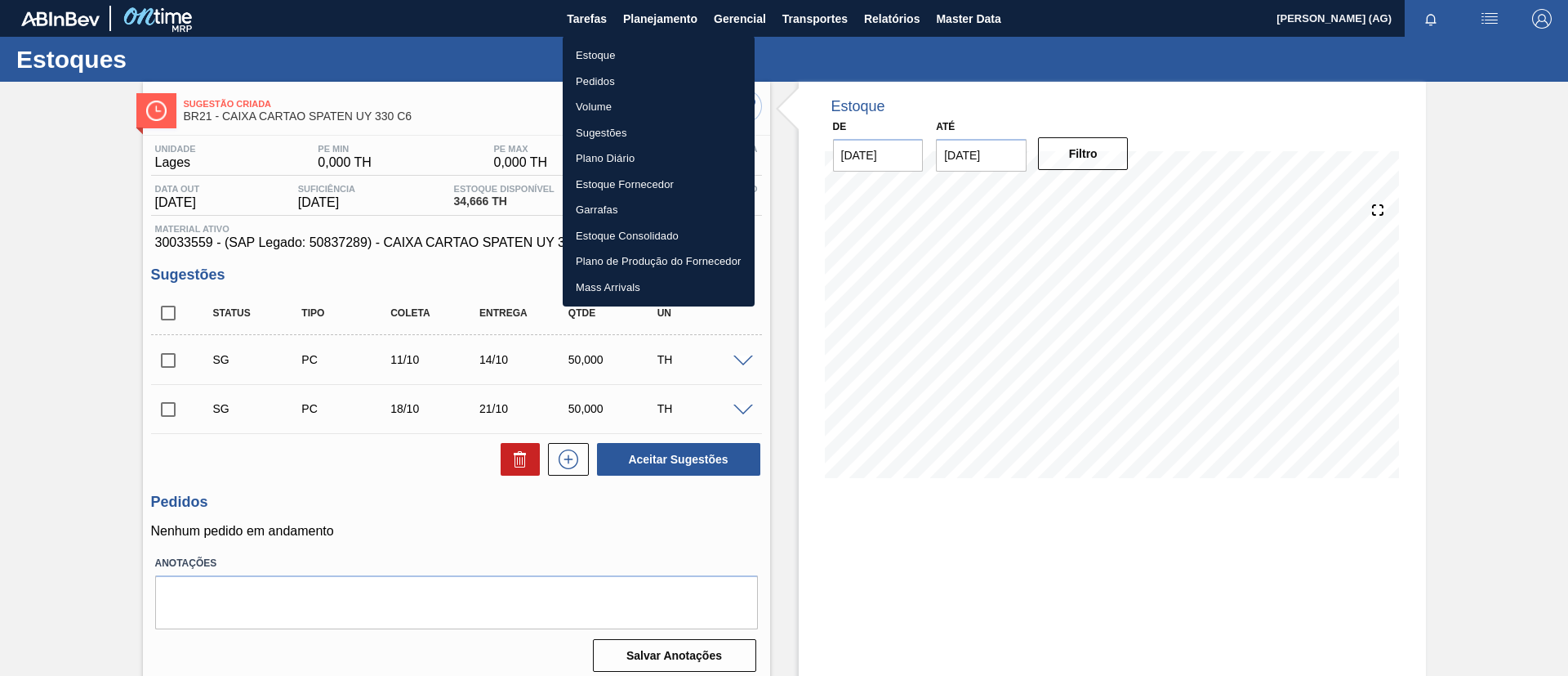
click at [609, 59] on li "Estoque" at bounding box center [659, 56] width 192 height 26
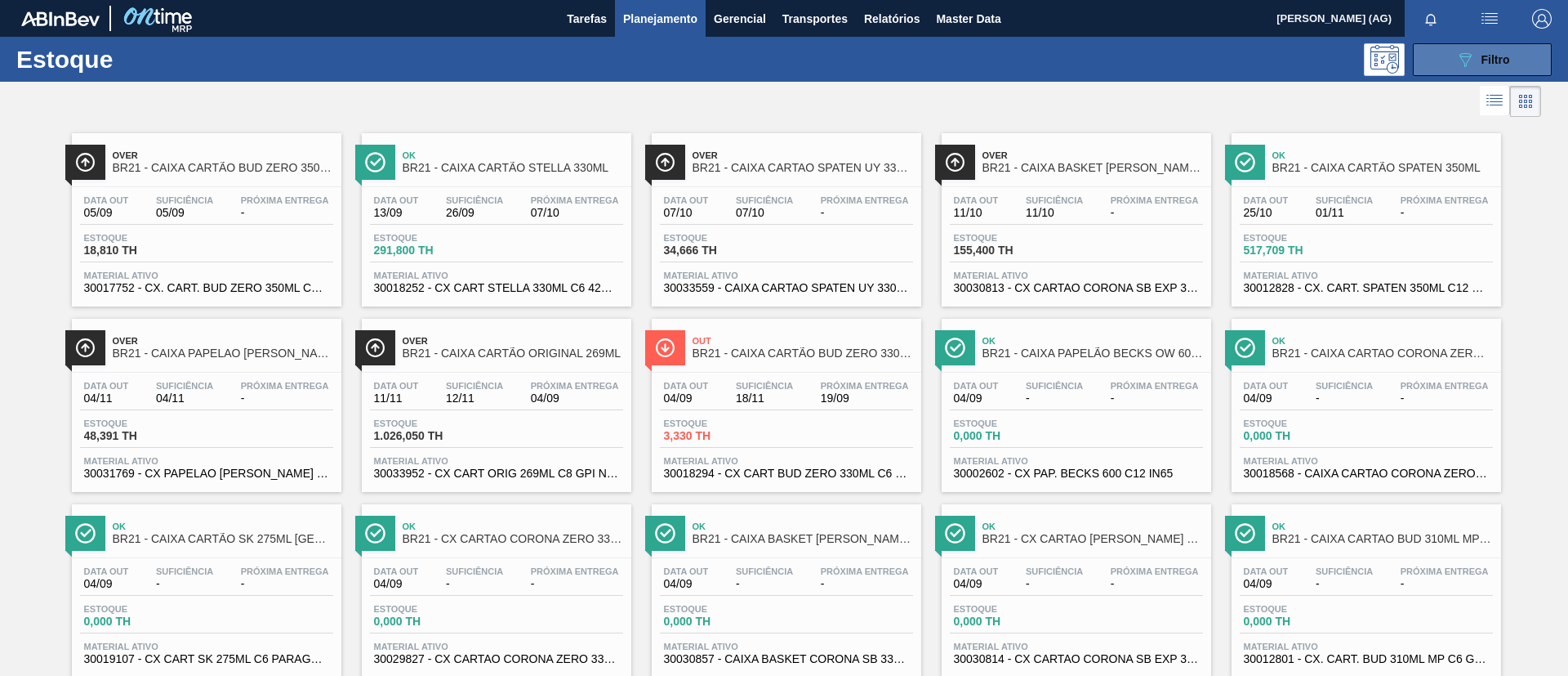
click at [1477, 61] on div "089F7B8B-B2A5-4AFE-B5C0-19BA573D28AC Filtro" at bounding box center [1482, 59] width 55 height 20
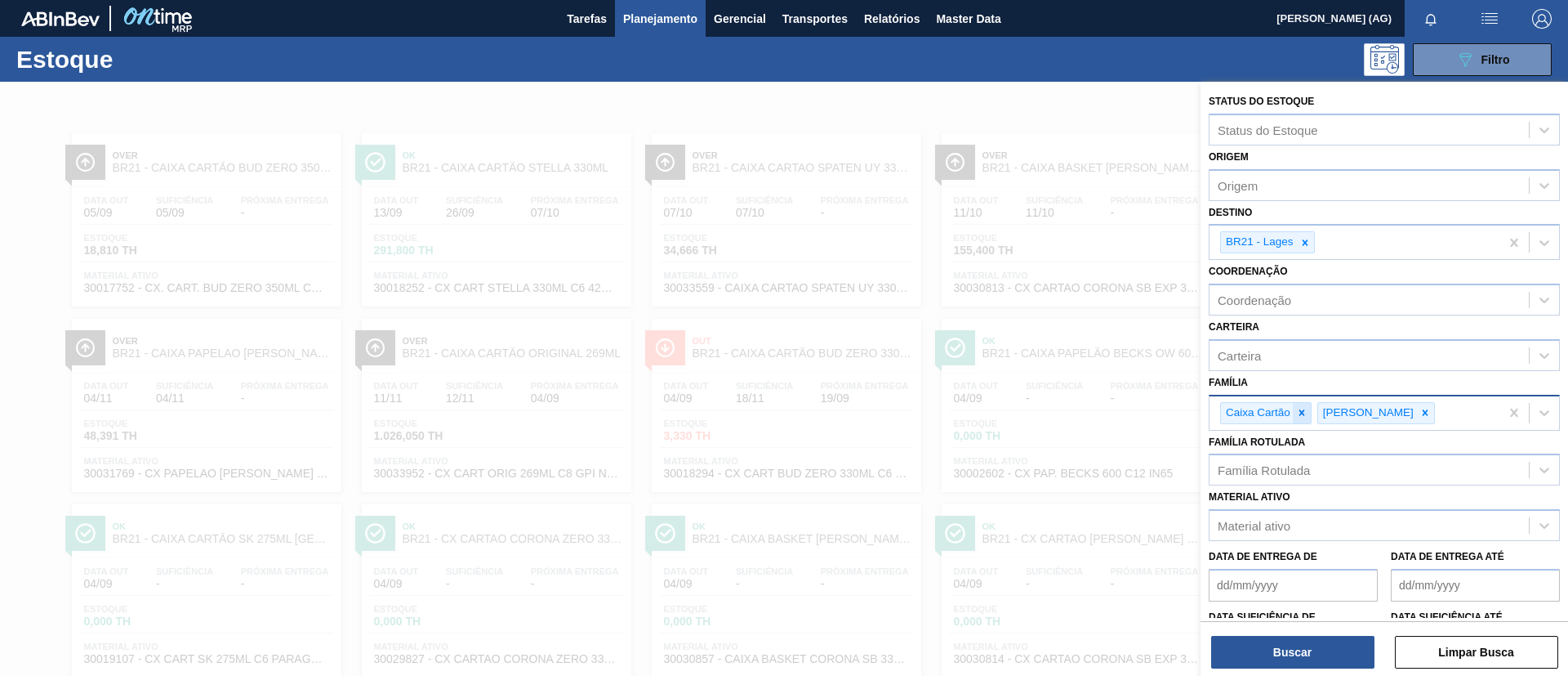
click at [1305, 413] on icon at bounding box center [1301, 413] width 11 height 11
click at [1318, 417] on div at bounding box center [1327, 413] width 18 height 21
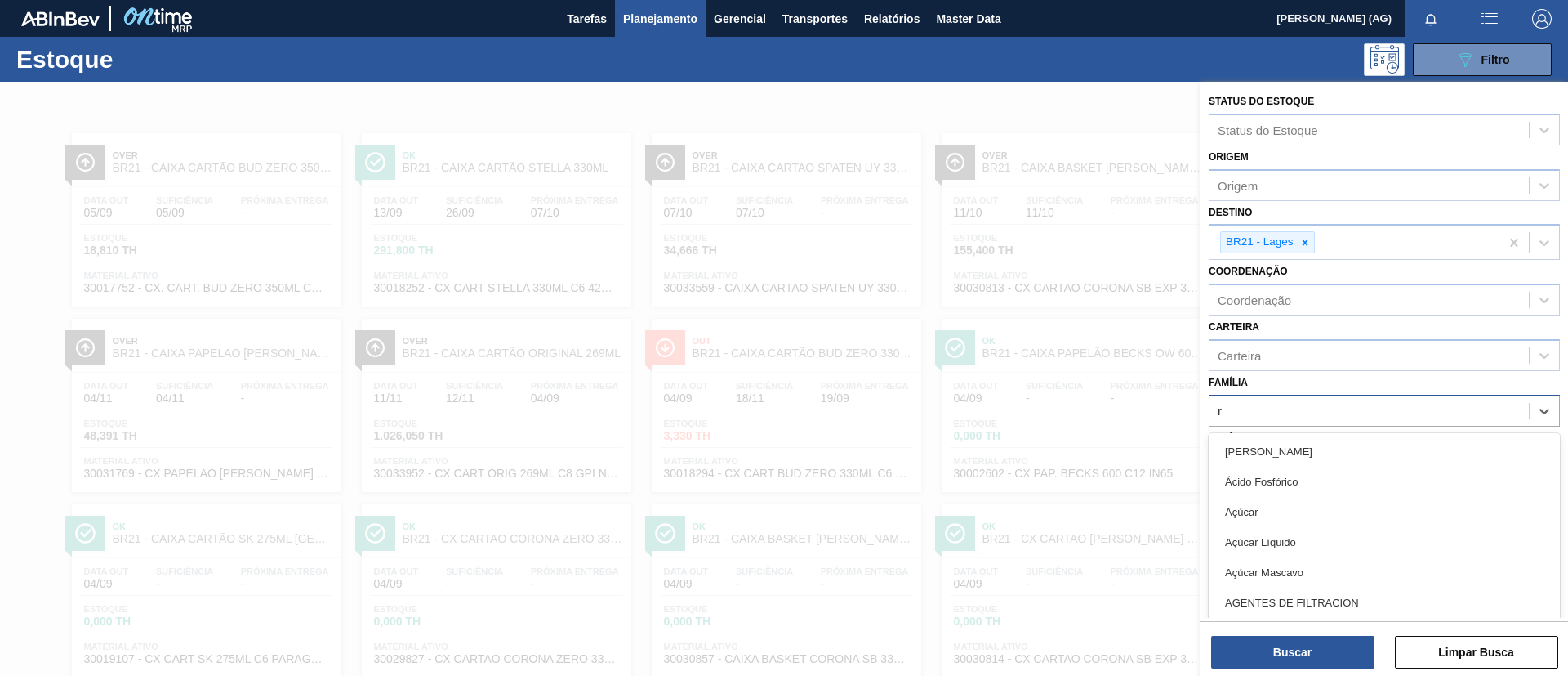
scroll to position [9, 0]
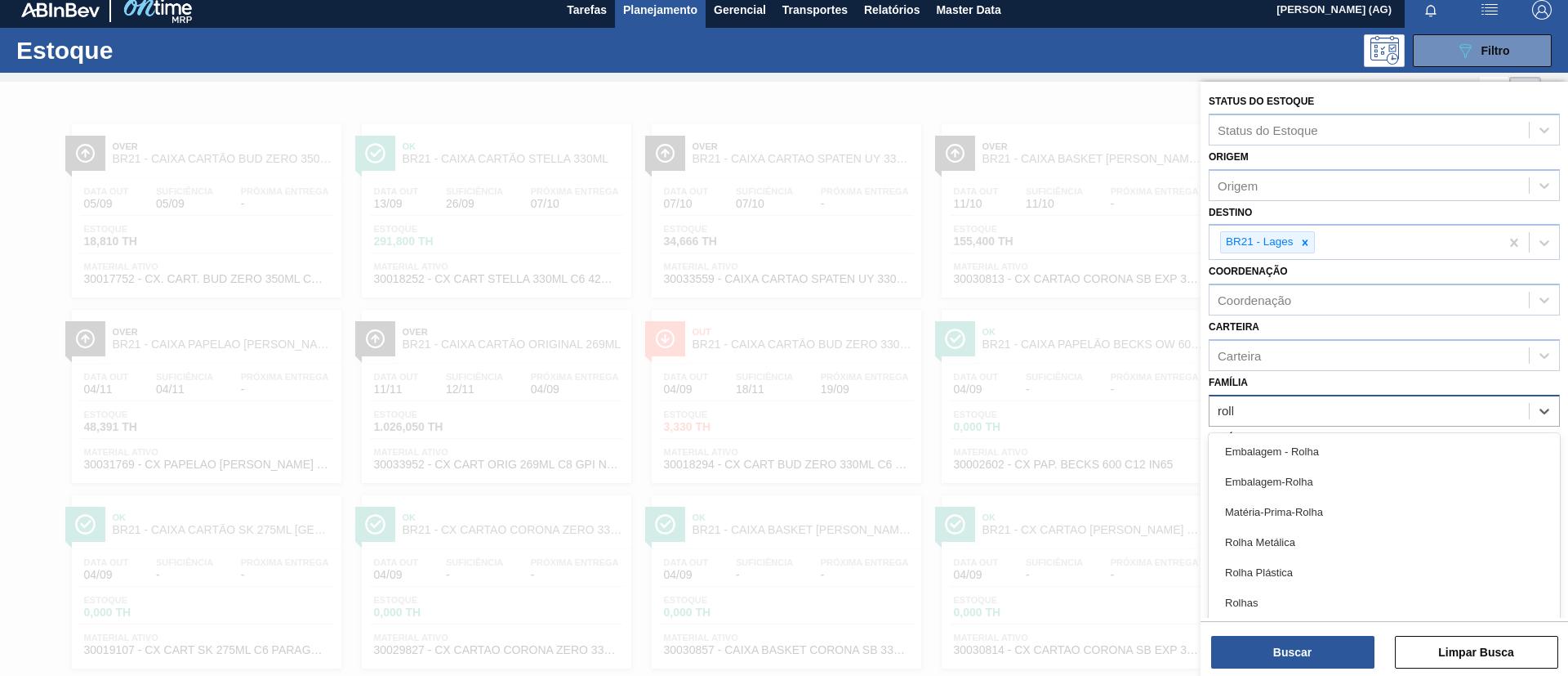
type input "rolha"
click at [1306, 549] on div "Rolha Metálica" at bounding box center [1383, 542] width 351 height 30
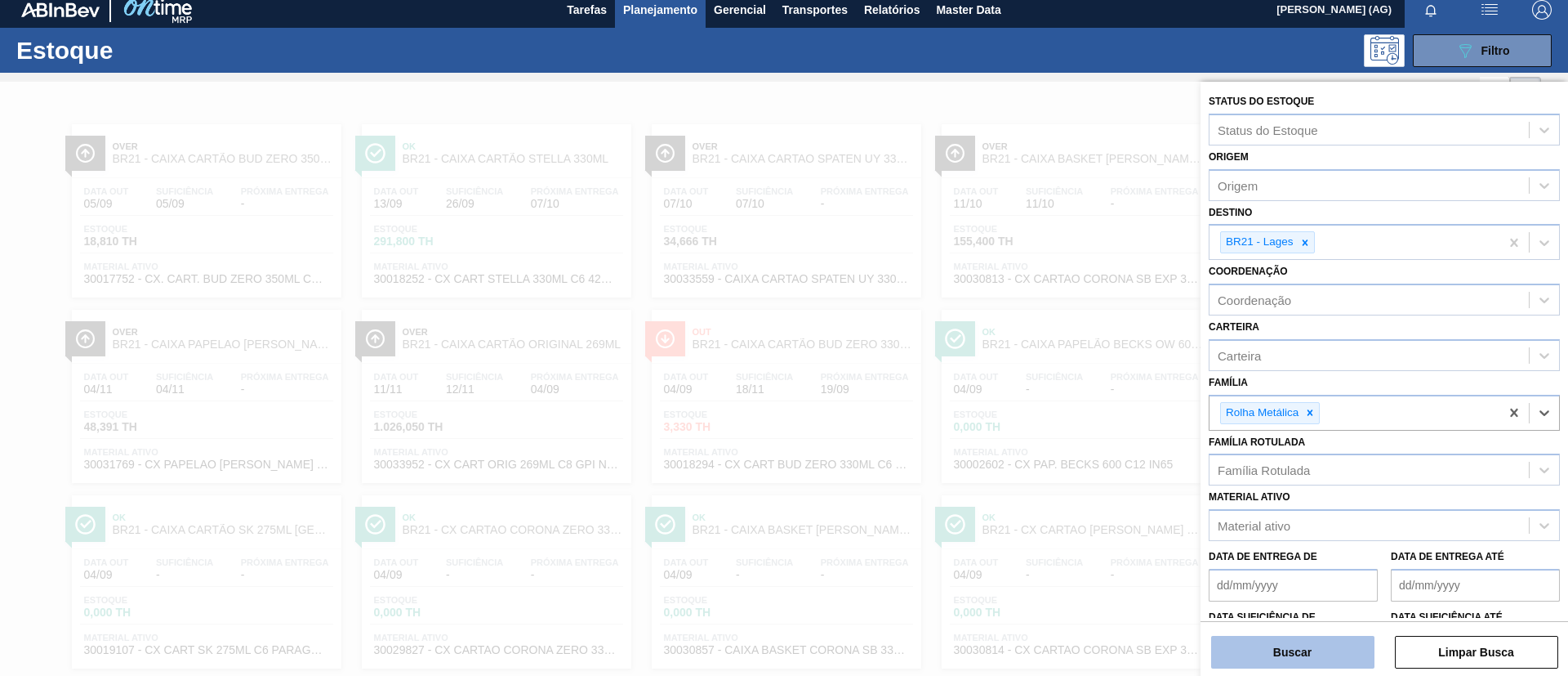
click at [1336, 637] on button "Buscar" at bounding box center [1292, 651] width 163 height 33
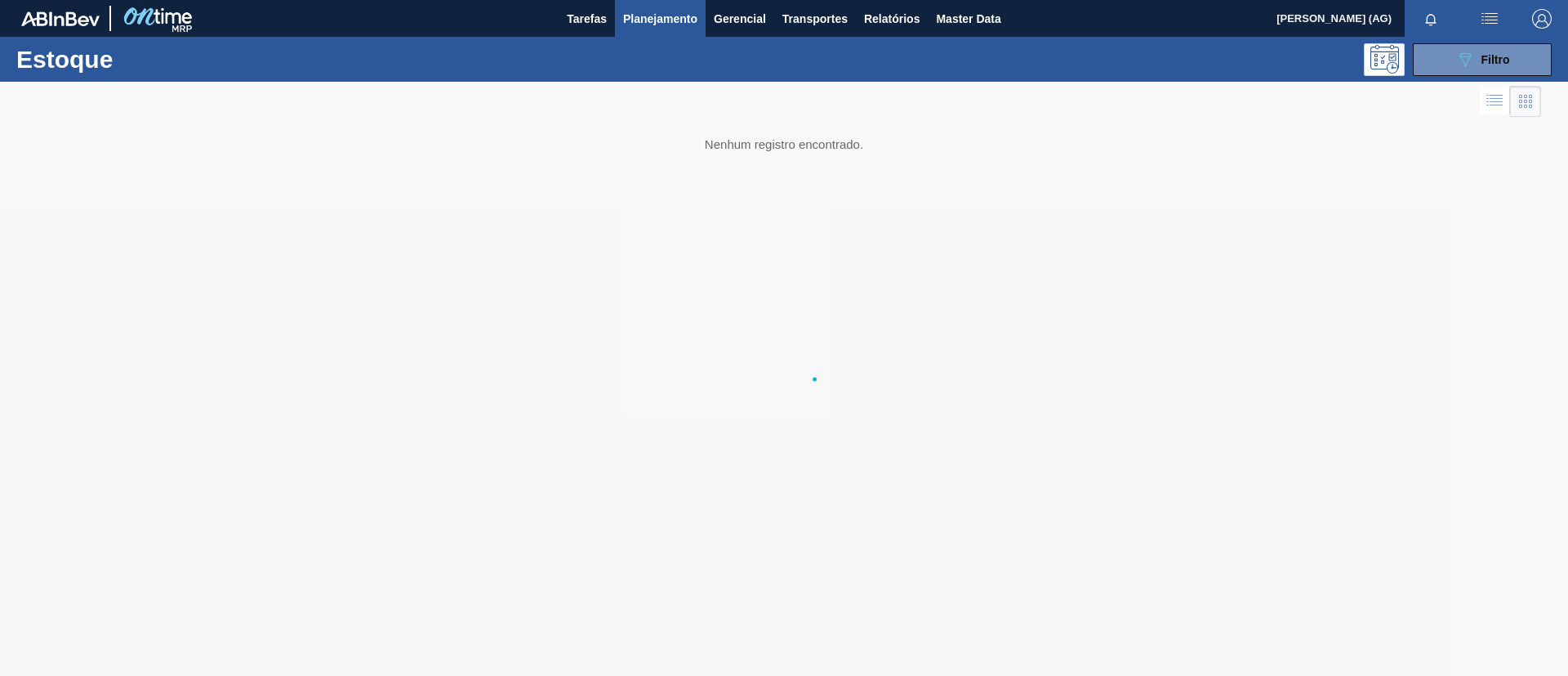
scroll to position [0, 0]
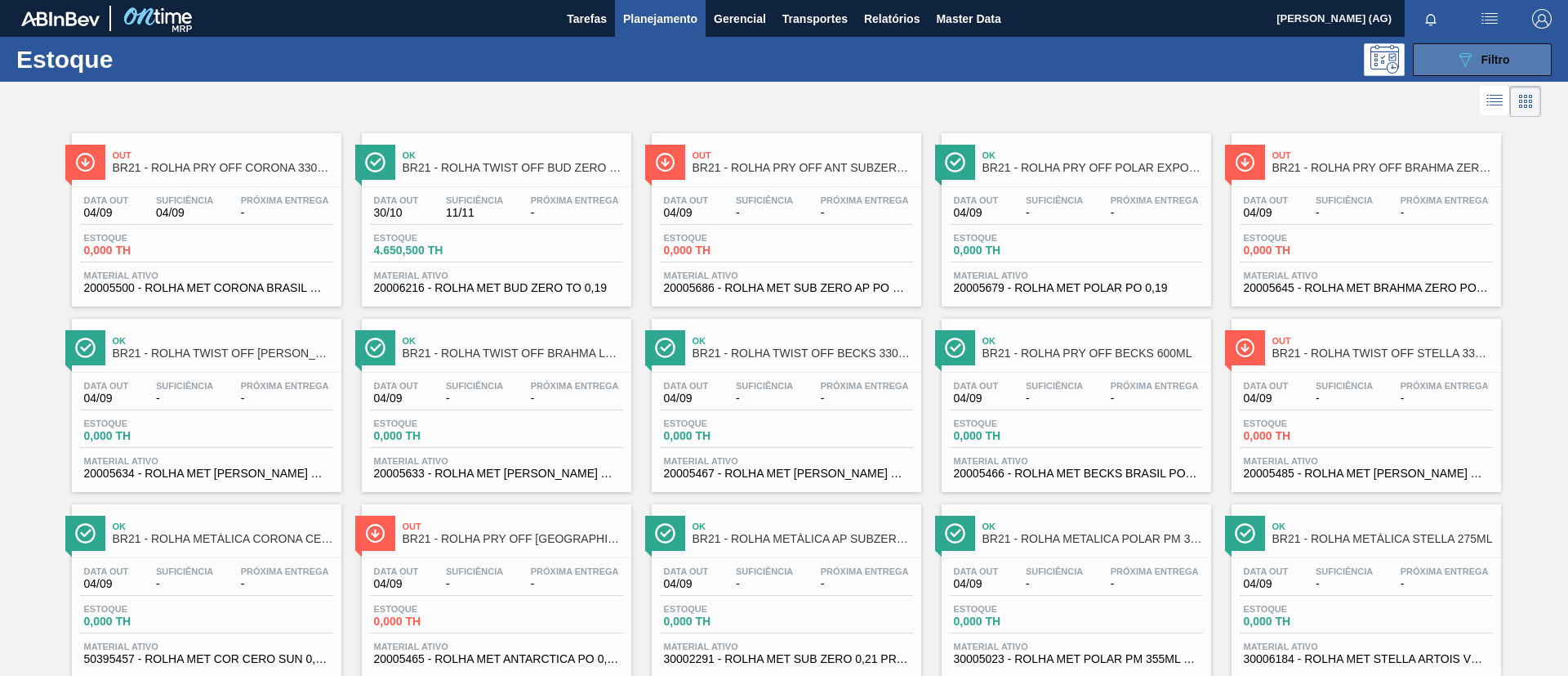
click at [1432, 47] on button "089F7B8B-B2A5-4AFE-B5C0-19BA573D28AC Filtro" at bounding box center [1481, 59] width 139 height 33
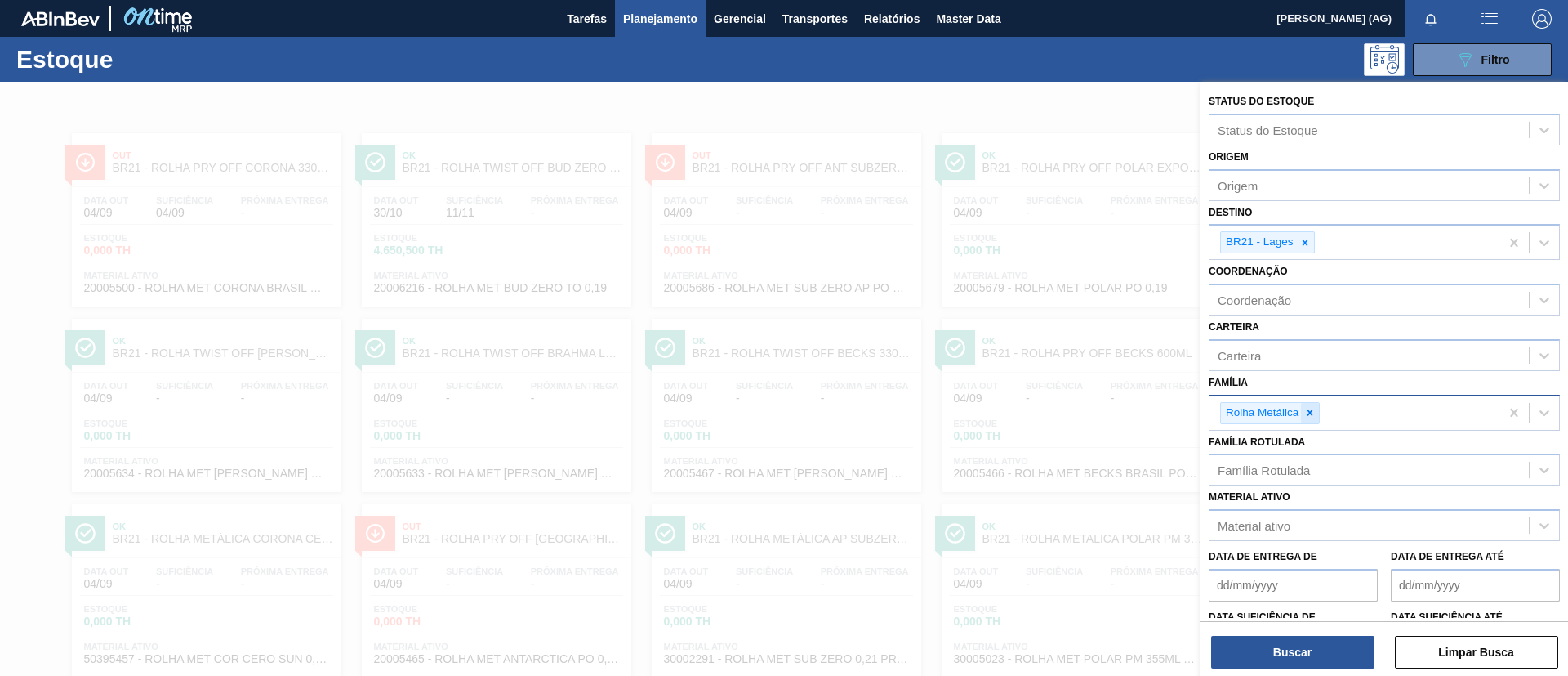
click at [1306, 420] on div at bounding box center [1309, 413] width 18 height 21
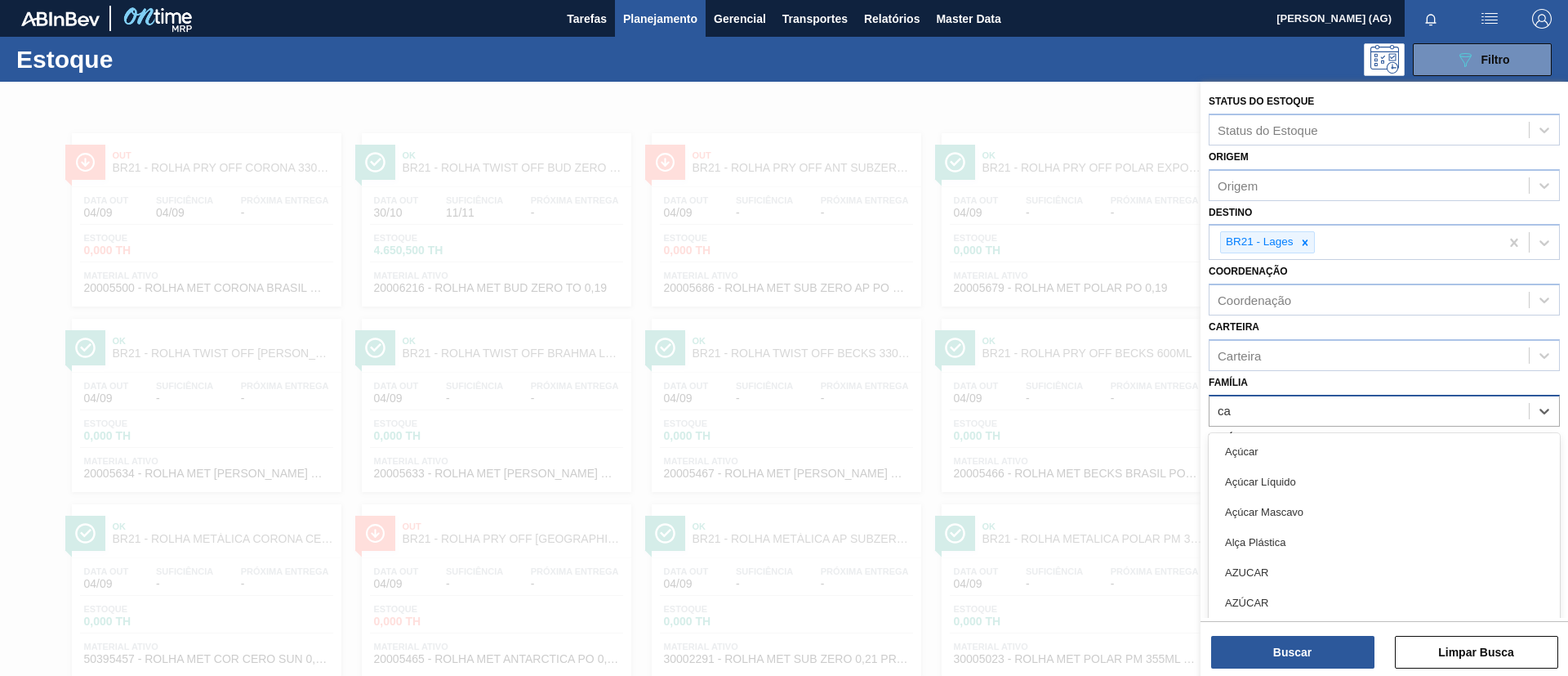
scroll to position [9, 0]
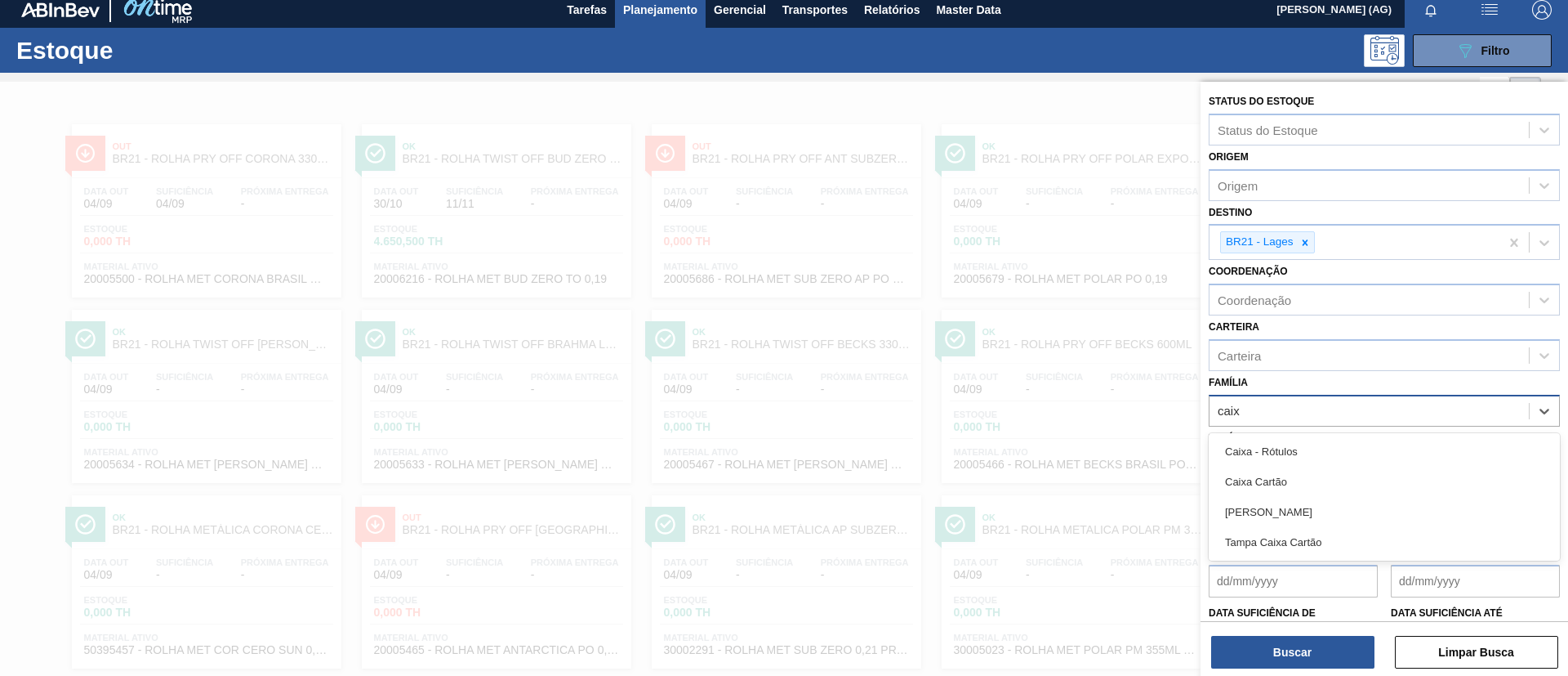
type input "caixa"
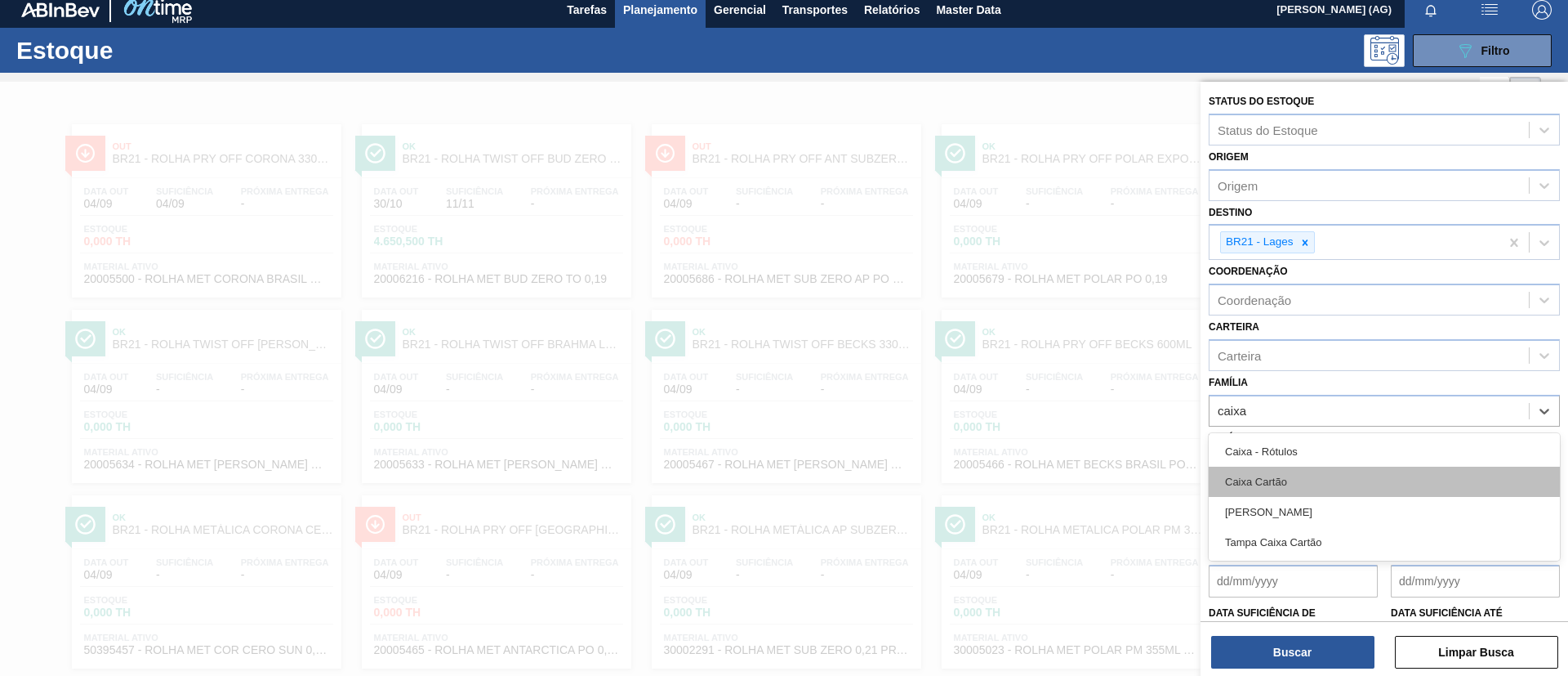
click at [1320, 480] on div "Caixa Cartão" at bounding box center [1383, 482] width 351 height 30
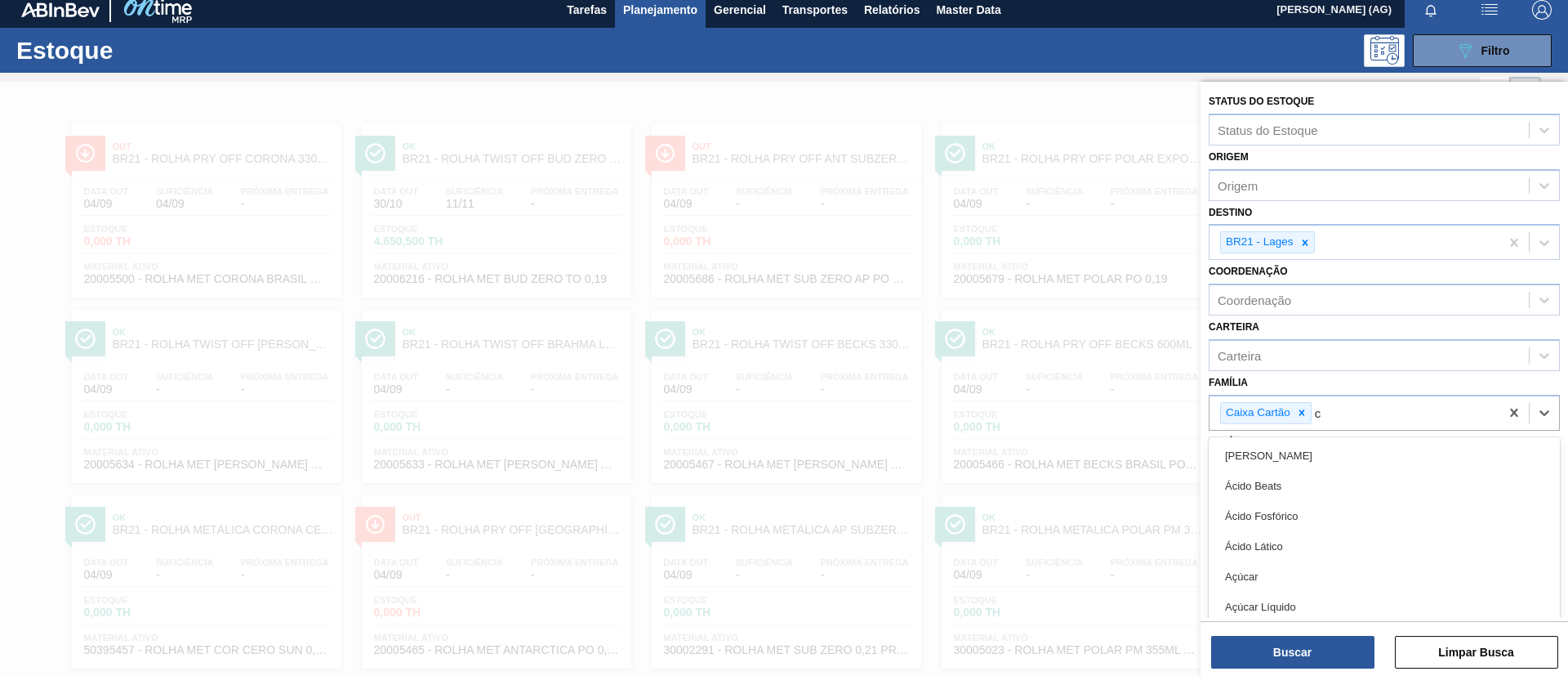
scroll to position [22, 0]
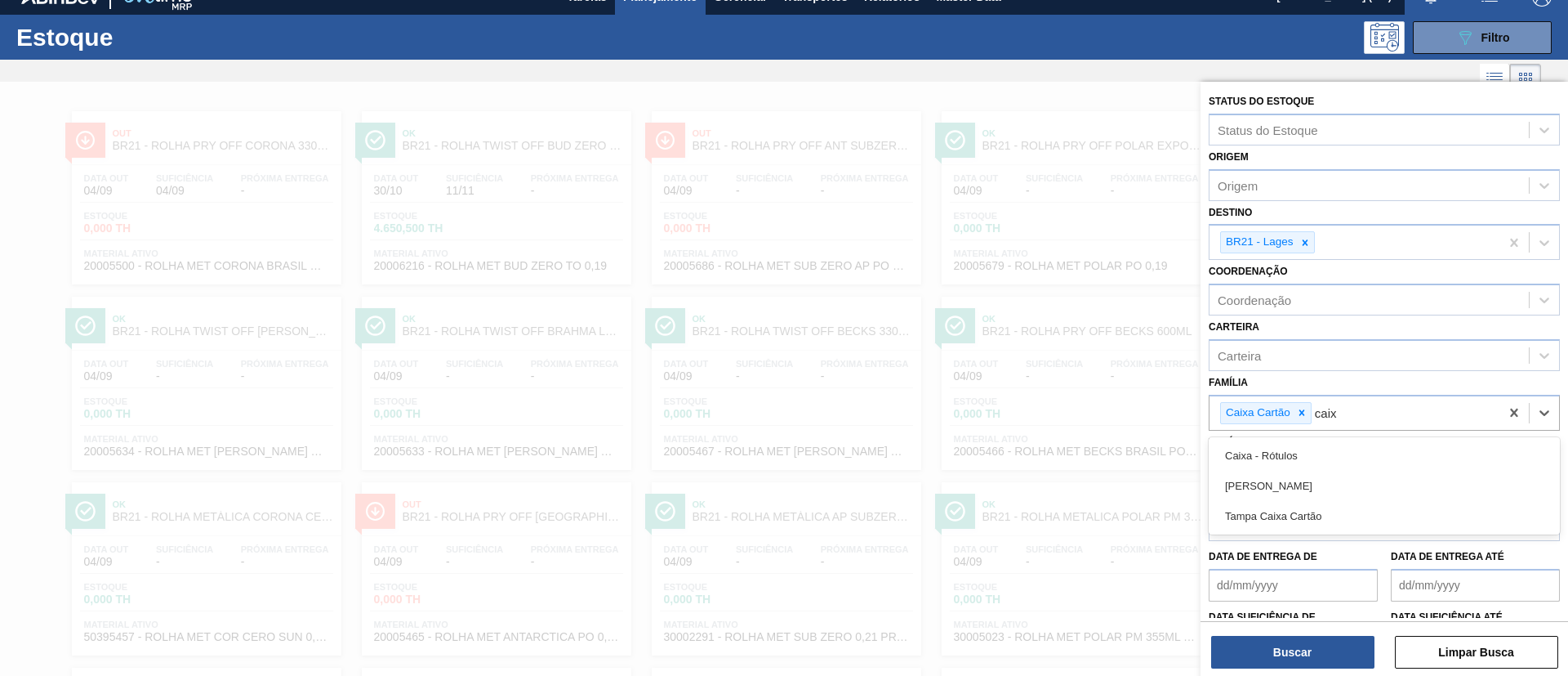
type input "caixa"
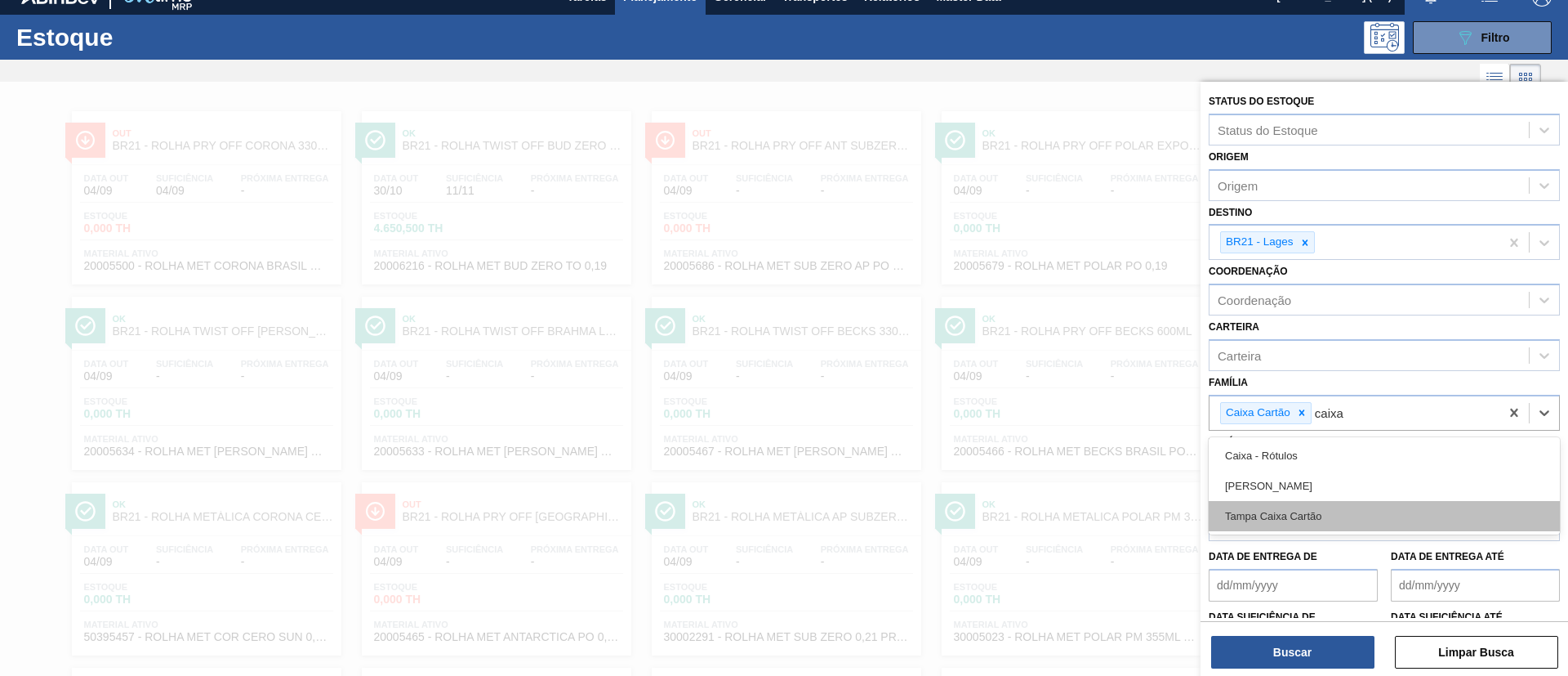
click at [1321, 510] on div "Tampa Caixa Cartão" at bounding box center [1383, 516] width 351 height 30
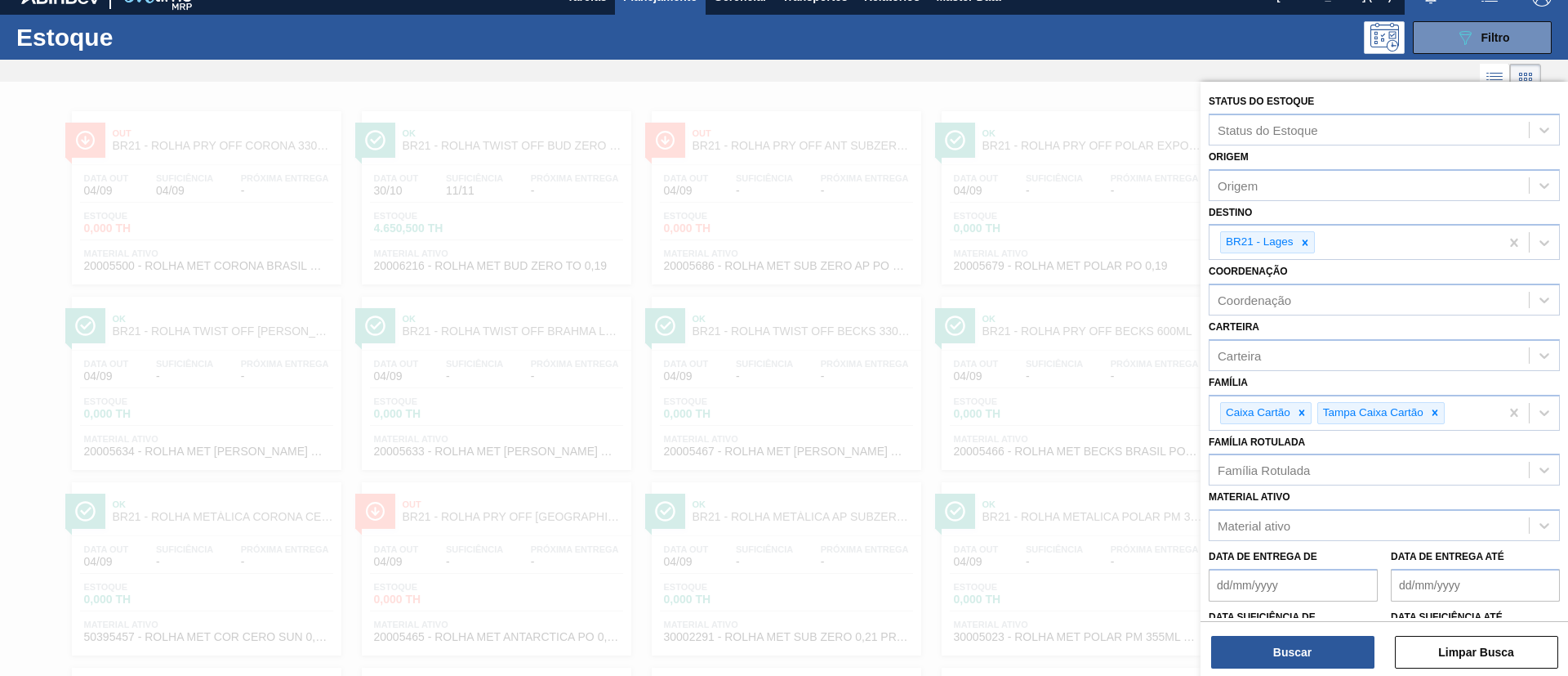
click at [1348, 625] on div "Buscar Limpar Busca" at bounding box center [1384, 644] width 368 height 46
drag, startPoint x: 1348, startPoint y: 626, endPoint x: 1350, endPoint y: 638, distance: 12.2
click at [1349, 635] on div "Buscar Limpar Busca" at bounding box center [1384, 644] width 368 height 46
click at [1351, 641] on button "Buscar" at bounding box center [1292, 651] width 163 height 33
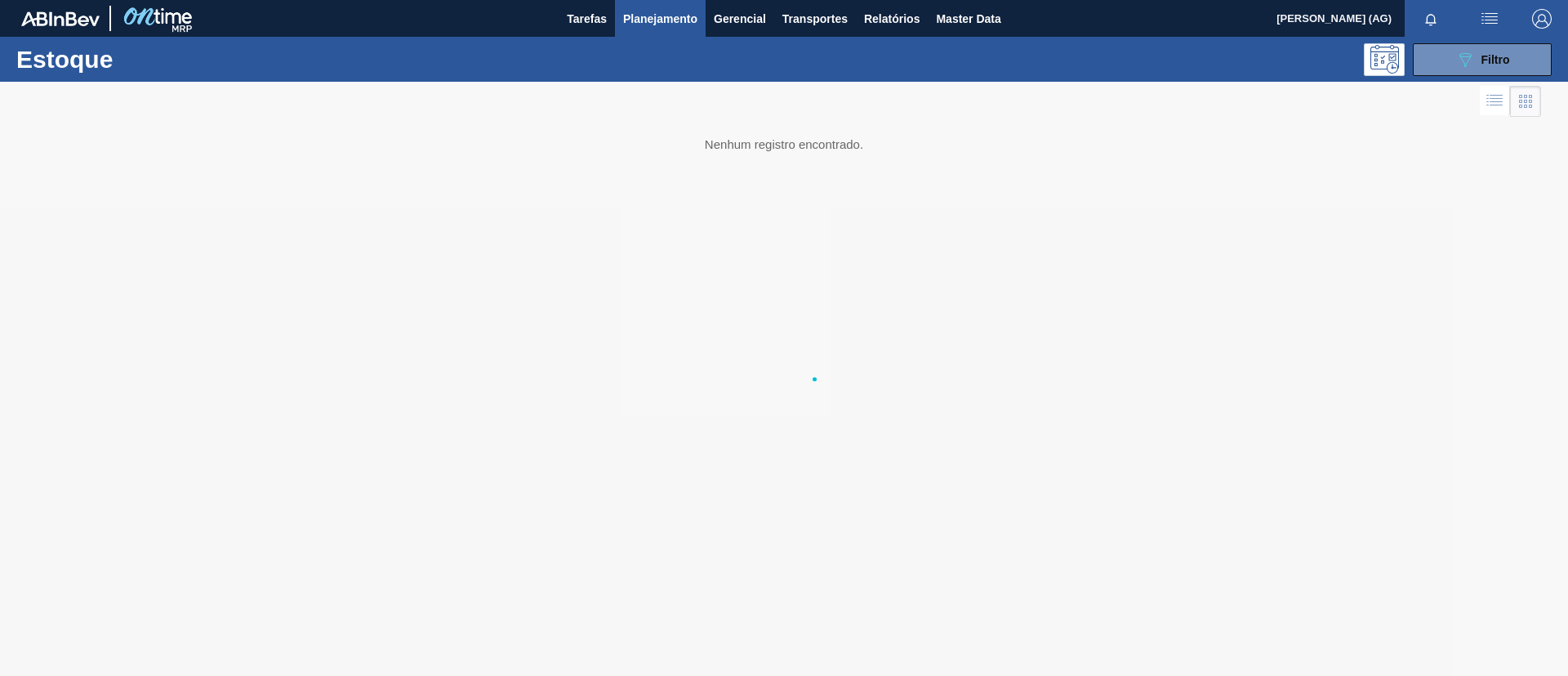
scroll to position [0, 0]
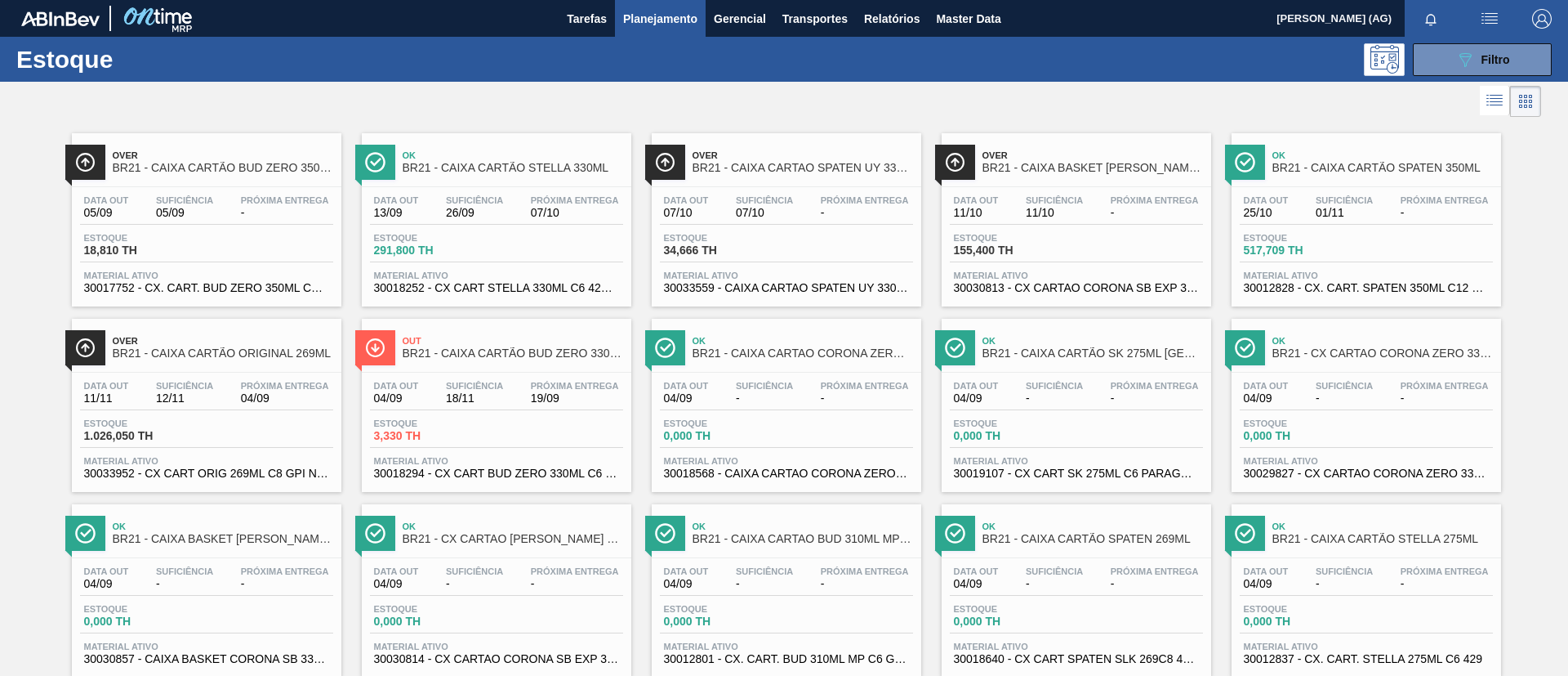
click at [742, 89] on div at bounding box center [770, 102] width 1541 height 40
click at [1431, 65] on button "089F7B8B-B2A5-4AFE-B5C0-19BA573D28AC Filtro" at bounding box center [1481, 59] width 139 height 33
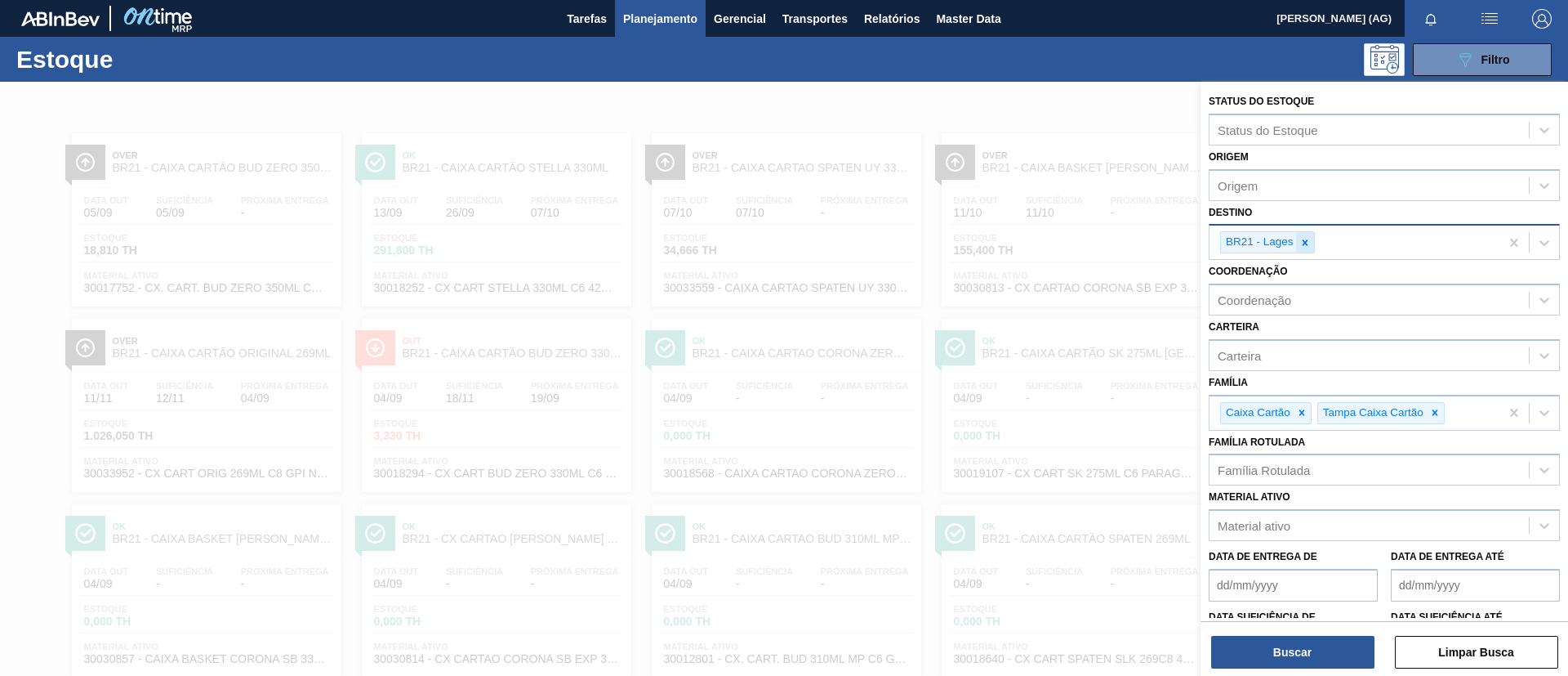
click at [1306, 241] on icon at bounding box center [1304, 242] width 6 height 6
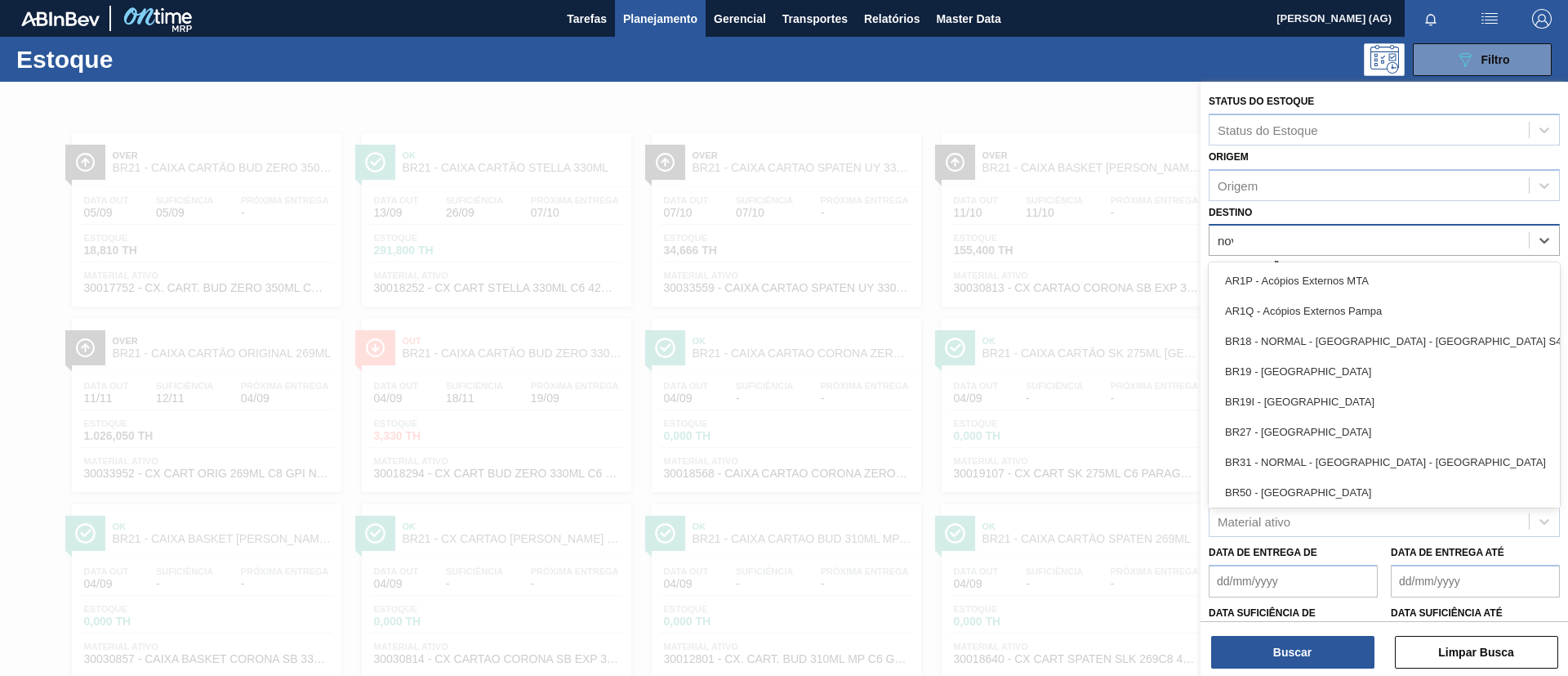
type input "nova"
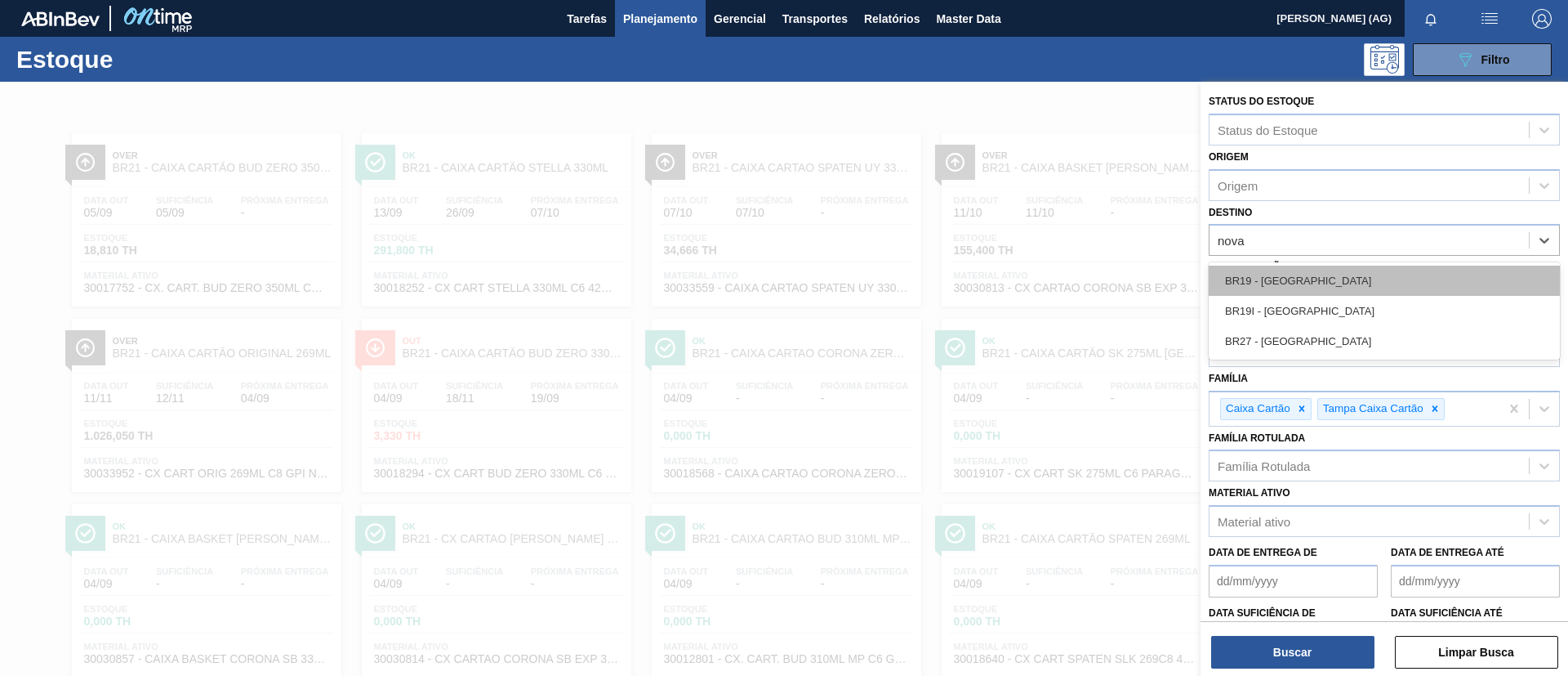
click at [1312, 271] on div "BR19 - [GEOGRAPHIC_DATA]" at bounding box center [1383, 281] width 351 height 30
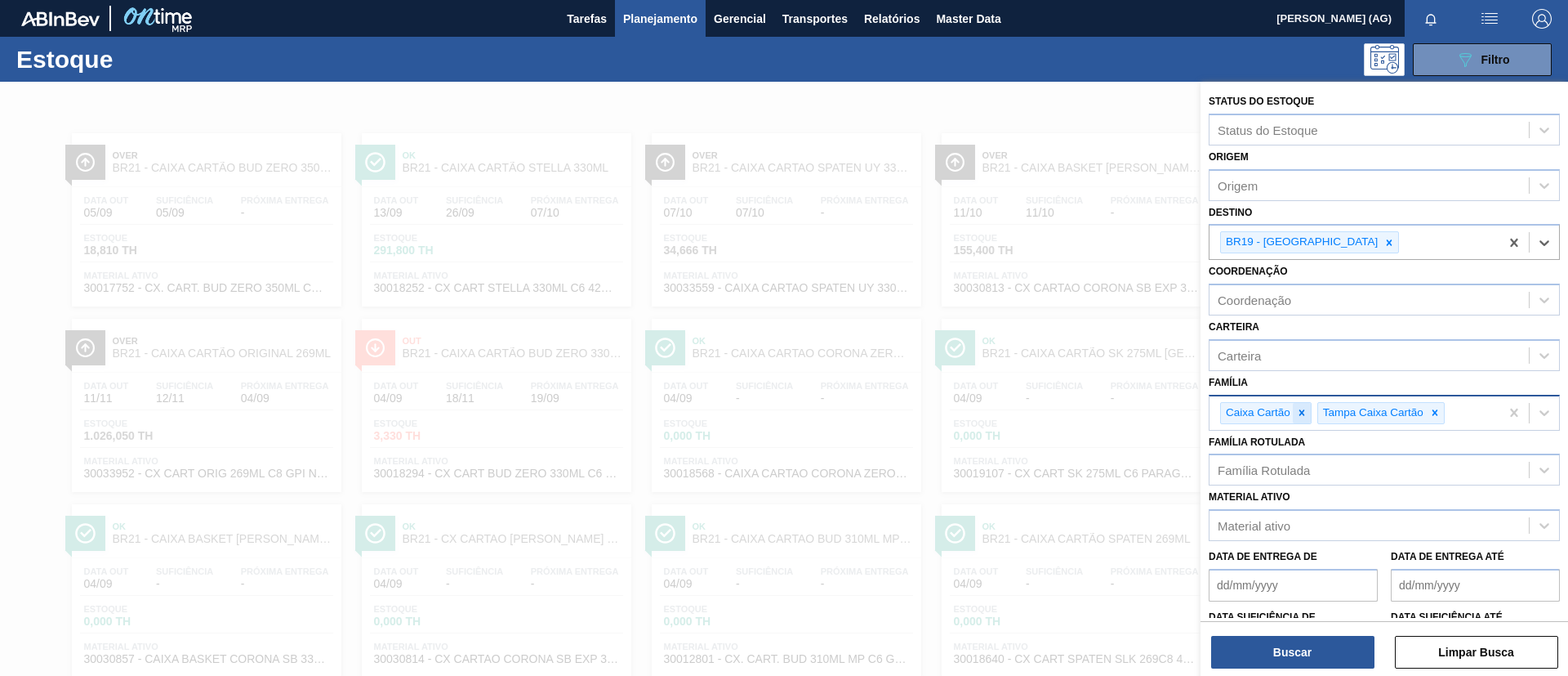
click at [1306, 420] on div at bounding box center [1301, 413] width 18 height 21
click at [1348, 413] on div "Tampa Caixa Cartão" at bounding box center [1354, 413] width 290 height 34
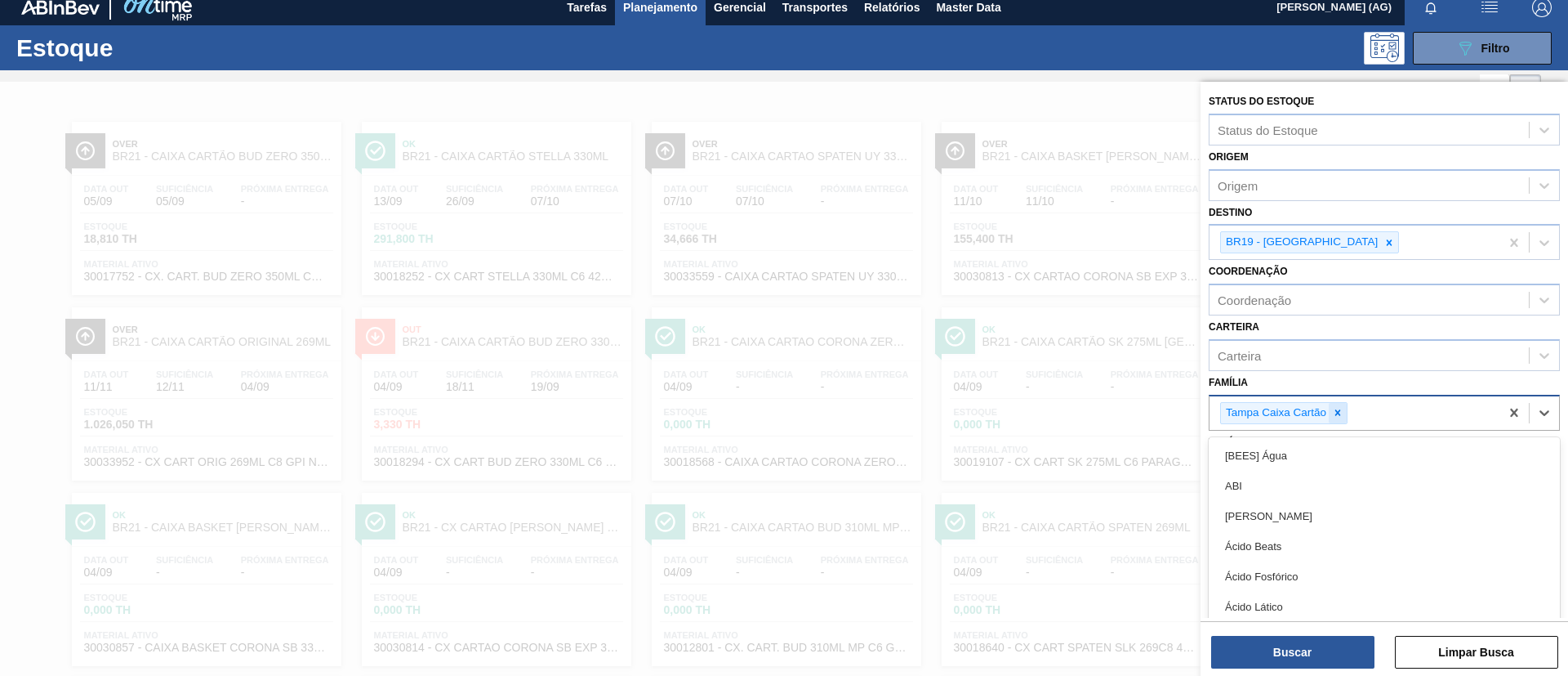
scroll to position [13, 0]
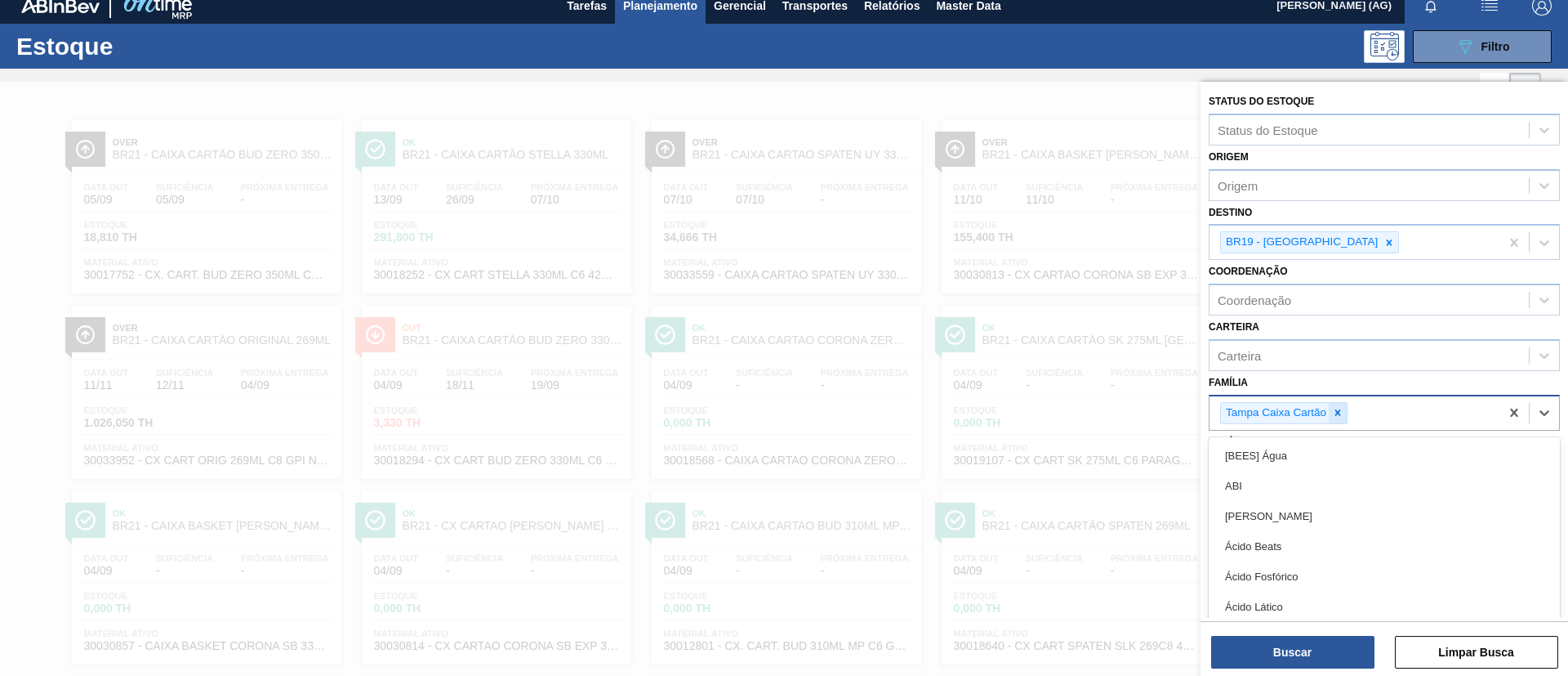
click at [1343, 413] on icon at bounding box center [1337, 413] width 11 height 11
type input "rolha"
click at [1322, 542] on div "Rolha Metálica" at bounding box center [1383, 542] width 351 height 30
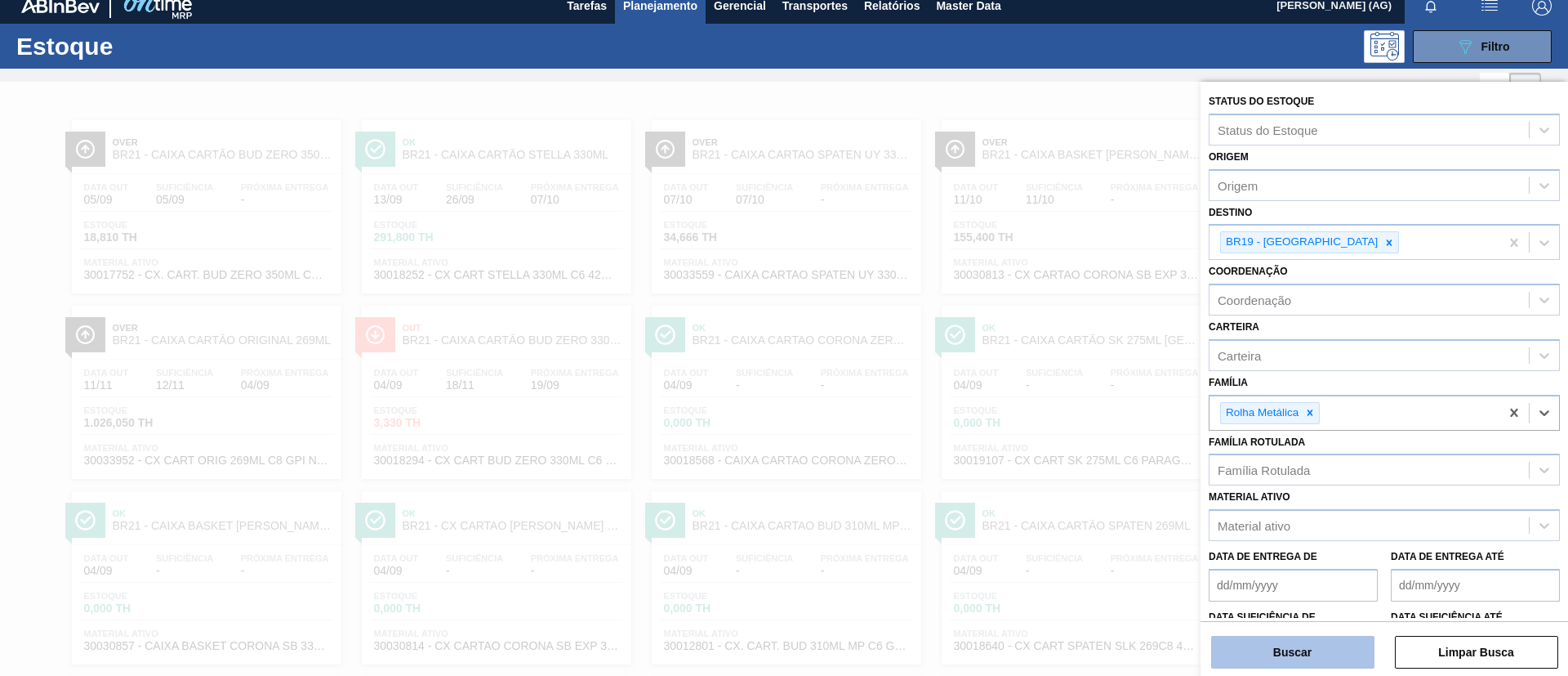
click at [1325, 642] on button "Buscar" at bounding box center [1292, 651] width 163 height 33
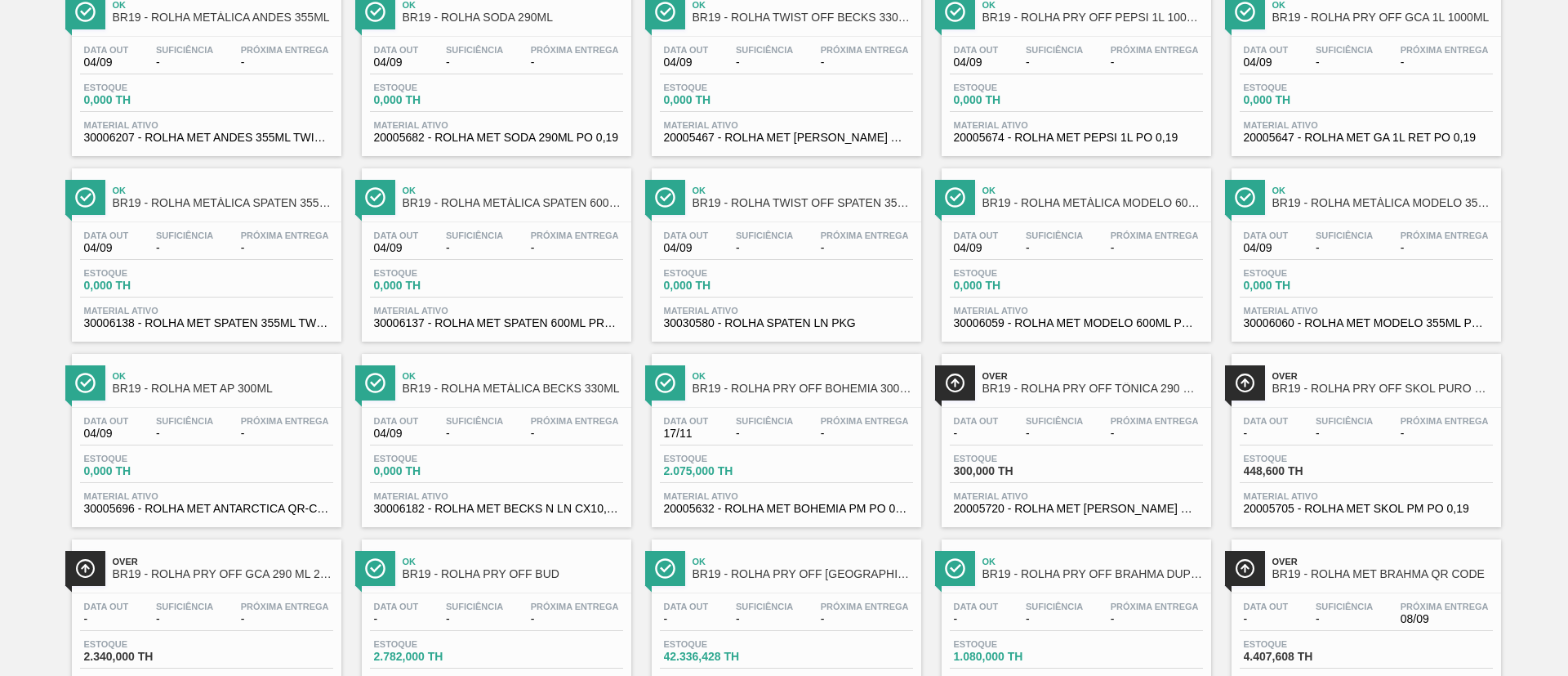
scroll to position [368, 0]
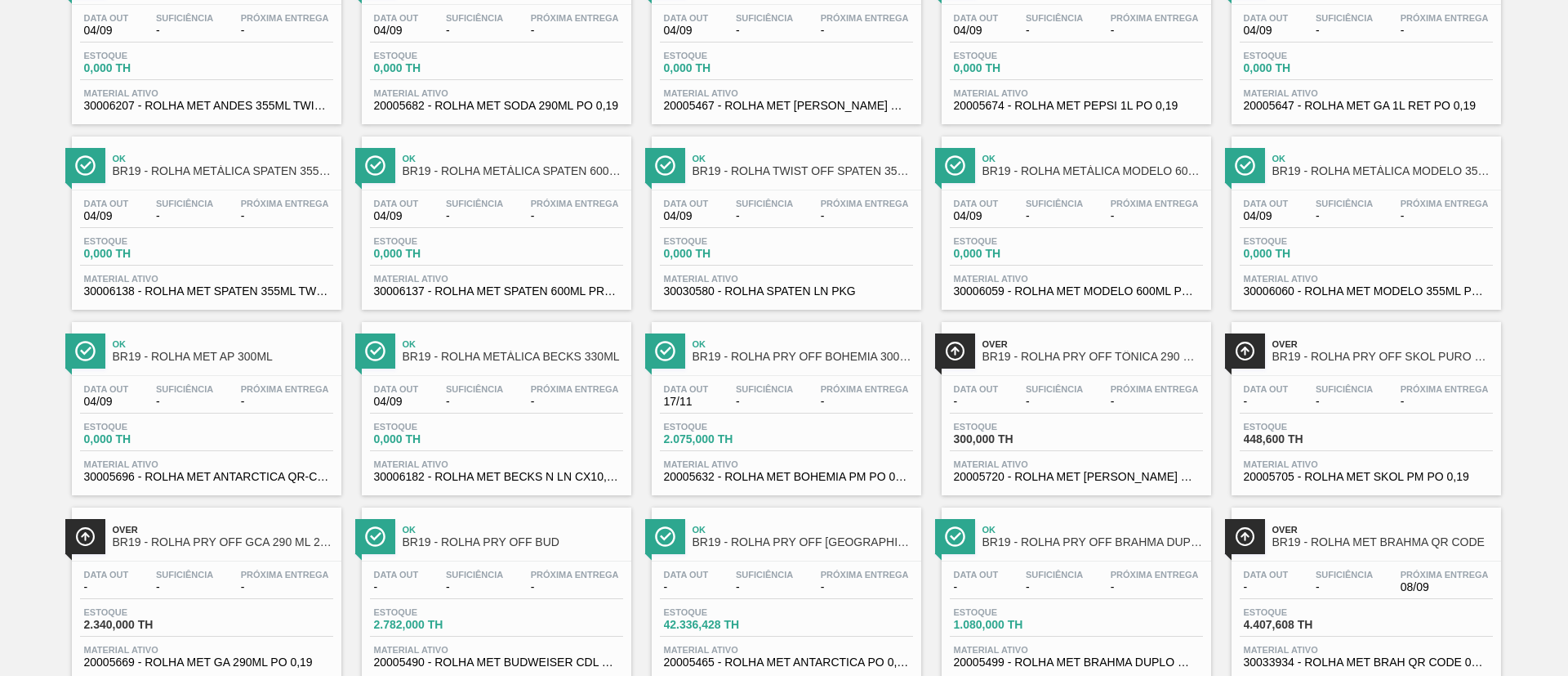
click at [662, 536] on img at bounding box center [665, 536] width 21 height 21
